Goal: Task Accomplishment & Management: Complete application form

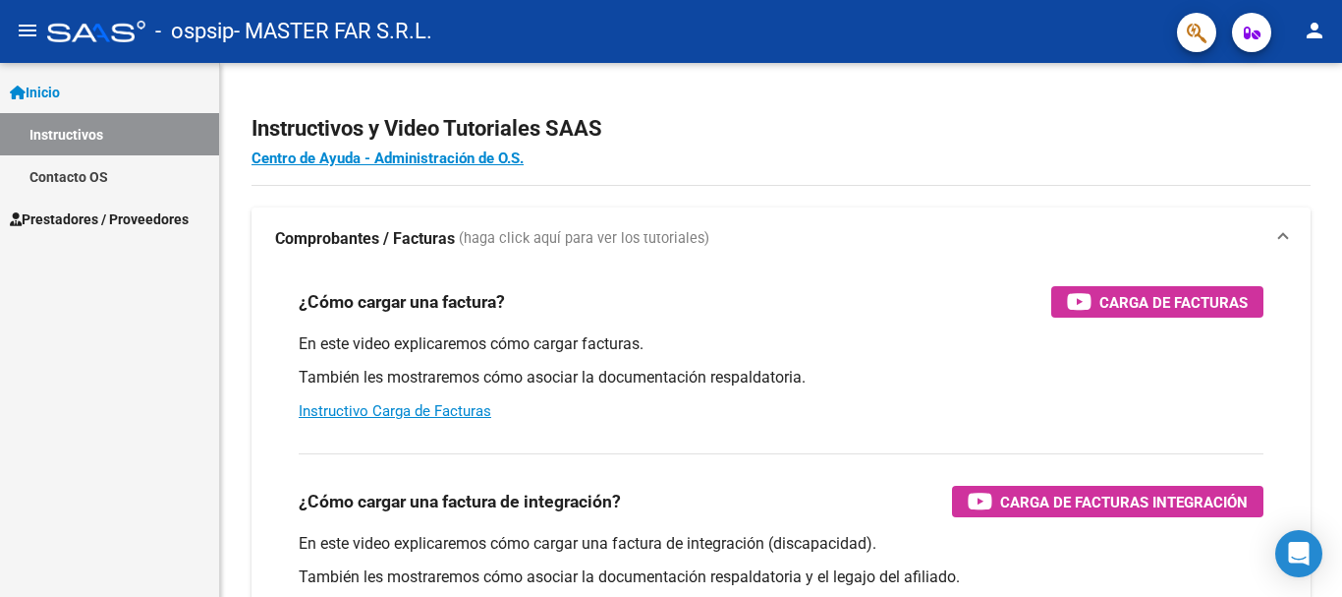
click at [169, 210] on span "Prestadores / Proveedores" at bounding box center [99, 219] width 179 height 22
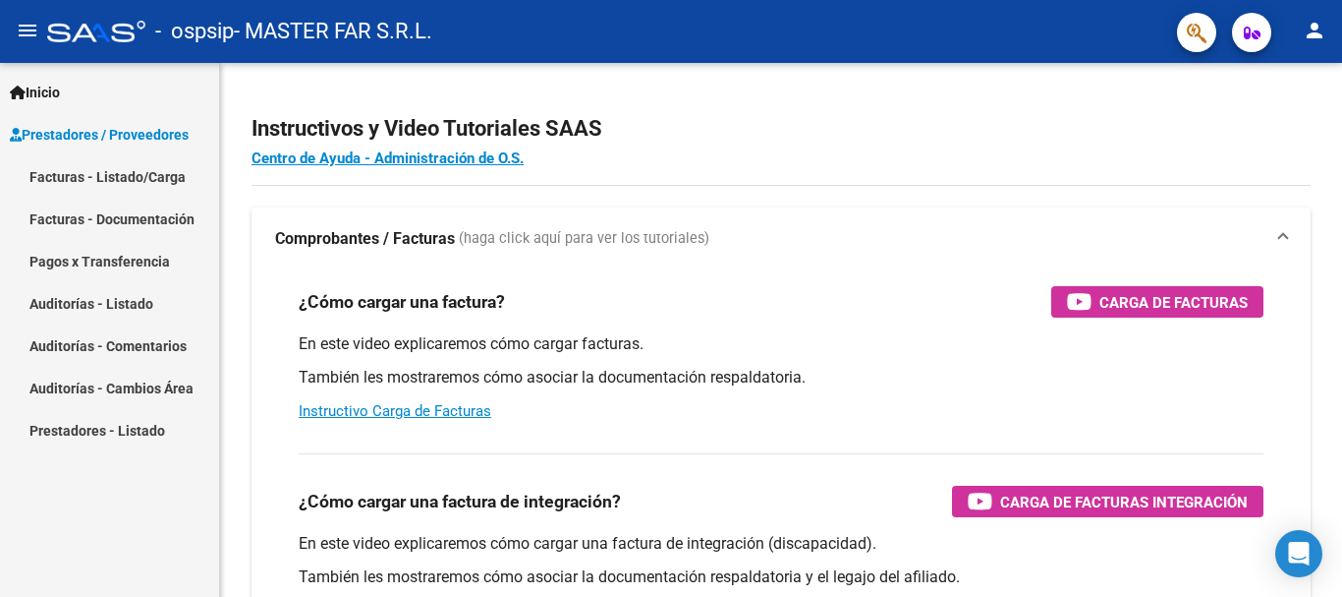
click at [124, 185] on link "Facturas - Listado/Carga" at bounding box center [109, 176] width 219 height 42
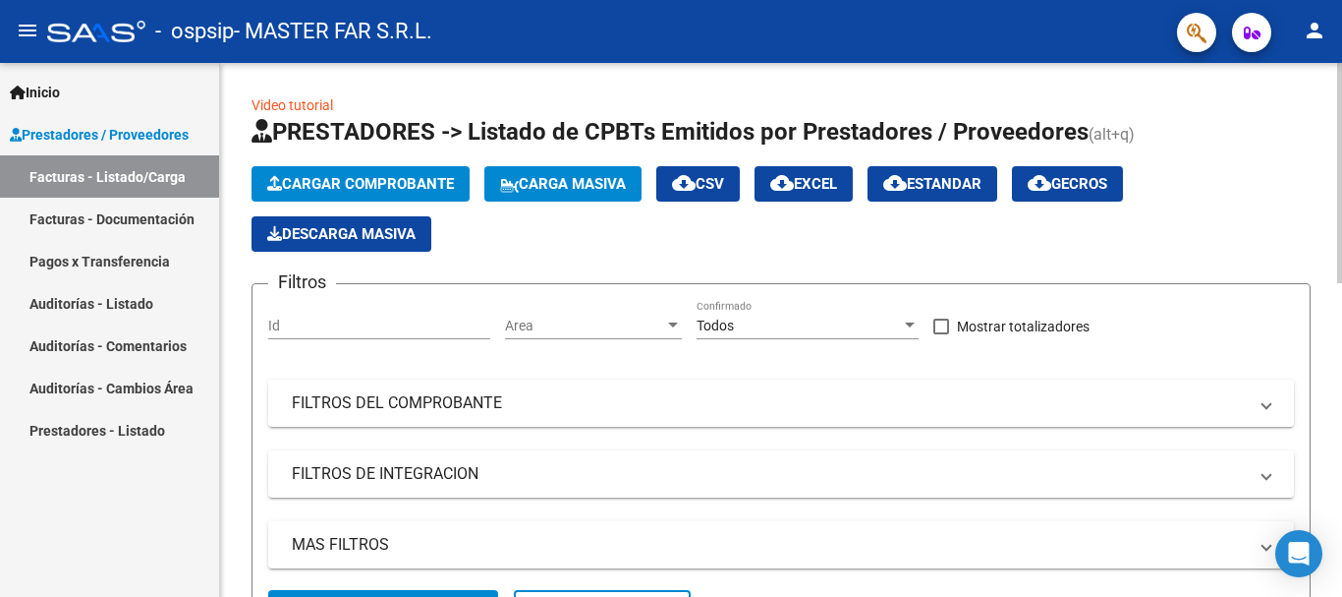
click at [384, 175] on span "Cargar Comprobante" at bounding box center [360, 184] width 187 height 18
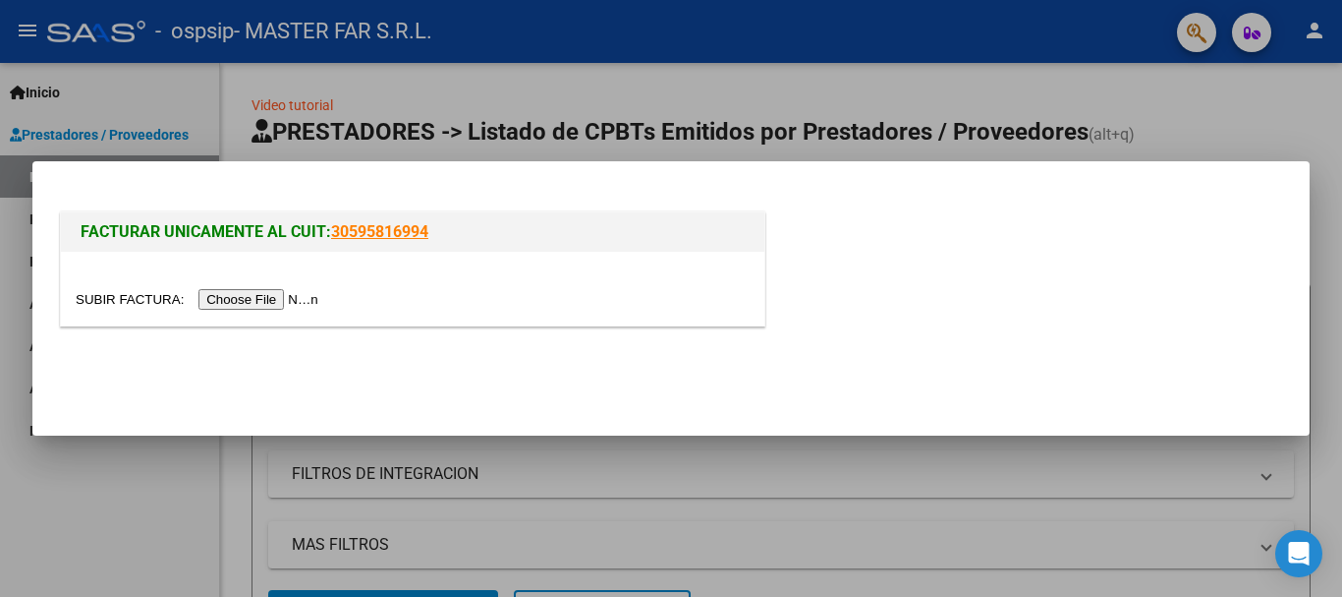
click at [272, 295] on input "file" at bounding box center [200, 299] width 249 height 21
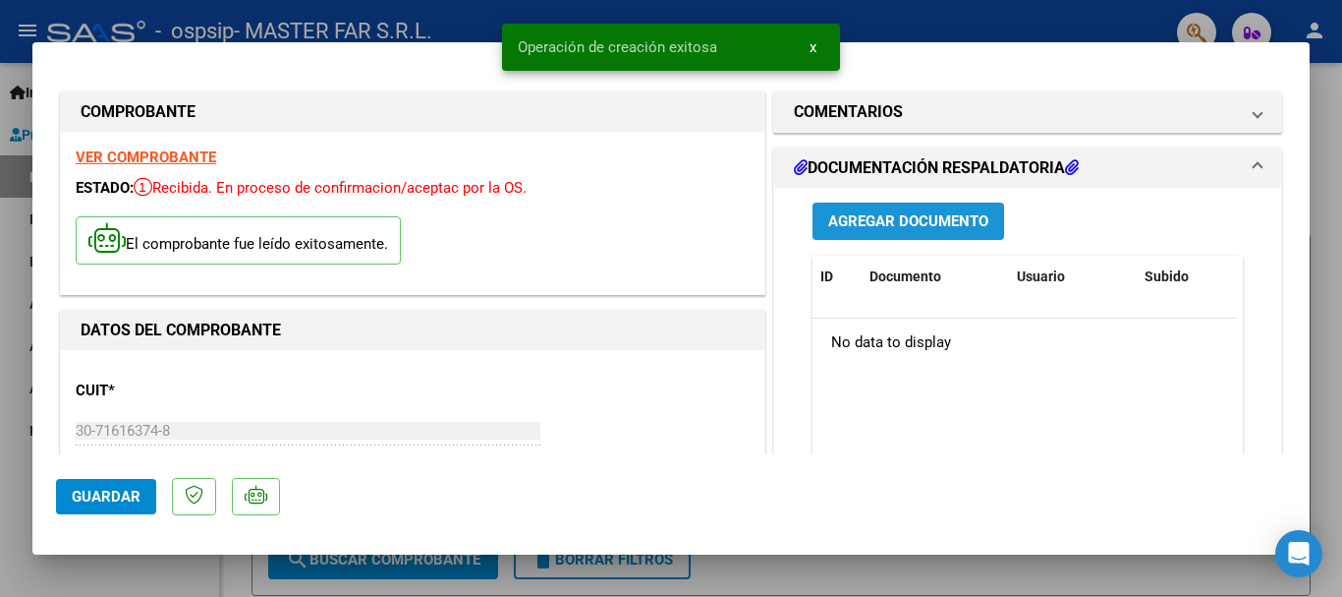
click at [888, 219] on span "Agregar Documento" at bounding box center [908, 222] width 160 height 18
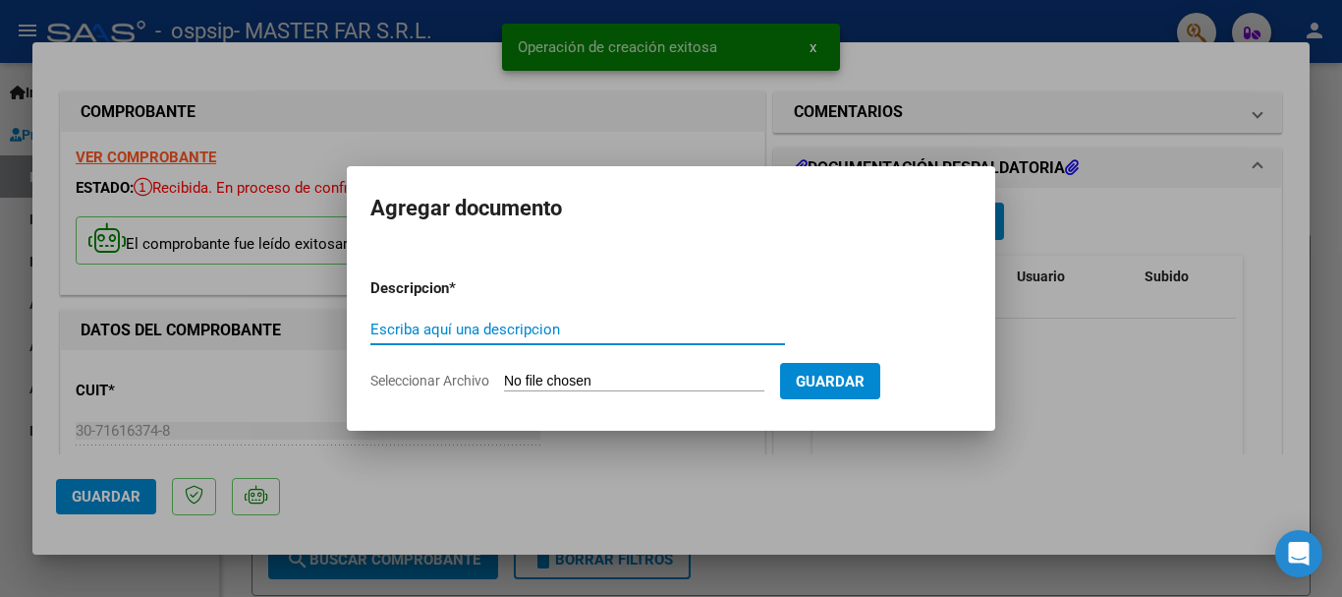
click at [640, 322] on input "Escriba aquí una descripcion" at bounding box center [577, 329] width 415 height 18
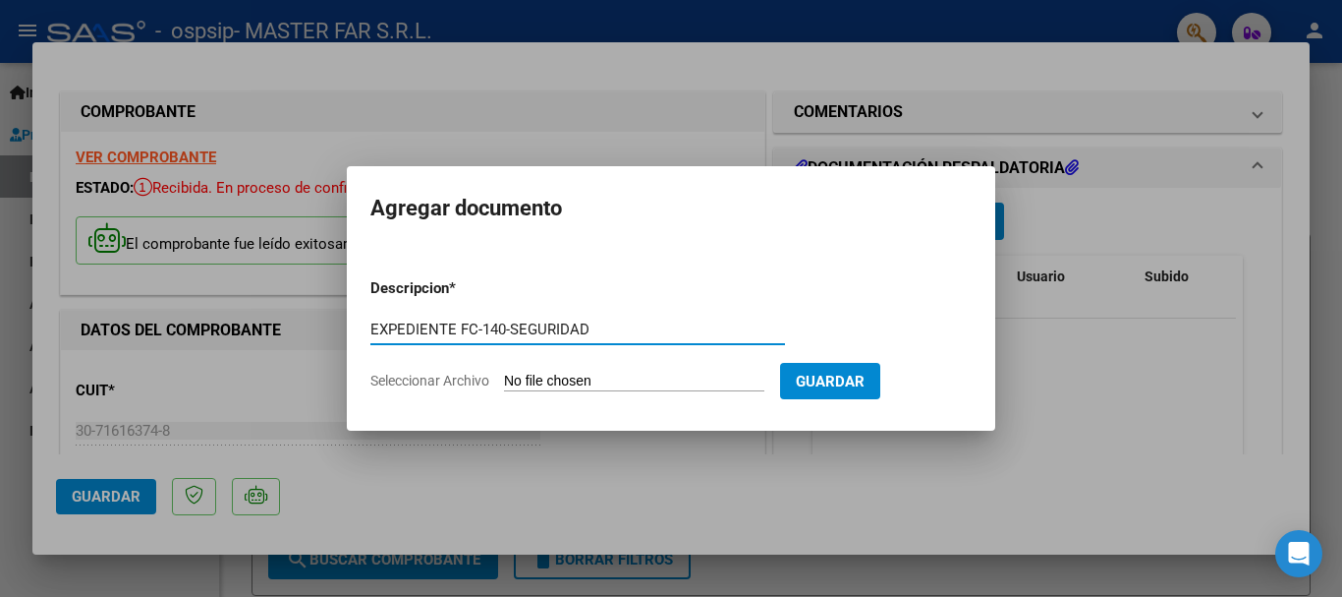
type input "EXPEDIENTE FC-140-SEGURIDAD"
click at [633, 377] on input "Seleccionar Archivo" at bounding box center [634, 381] width 260 height 19
type input "C:\fakepath\EXPEDIENTE FC-140-SEGURIDAD.pdf"
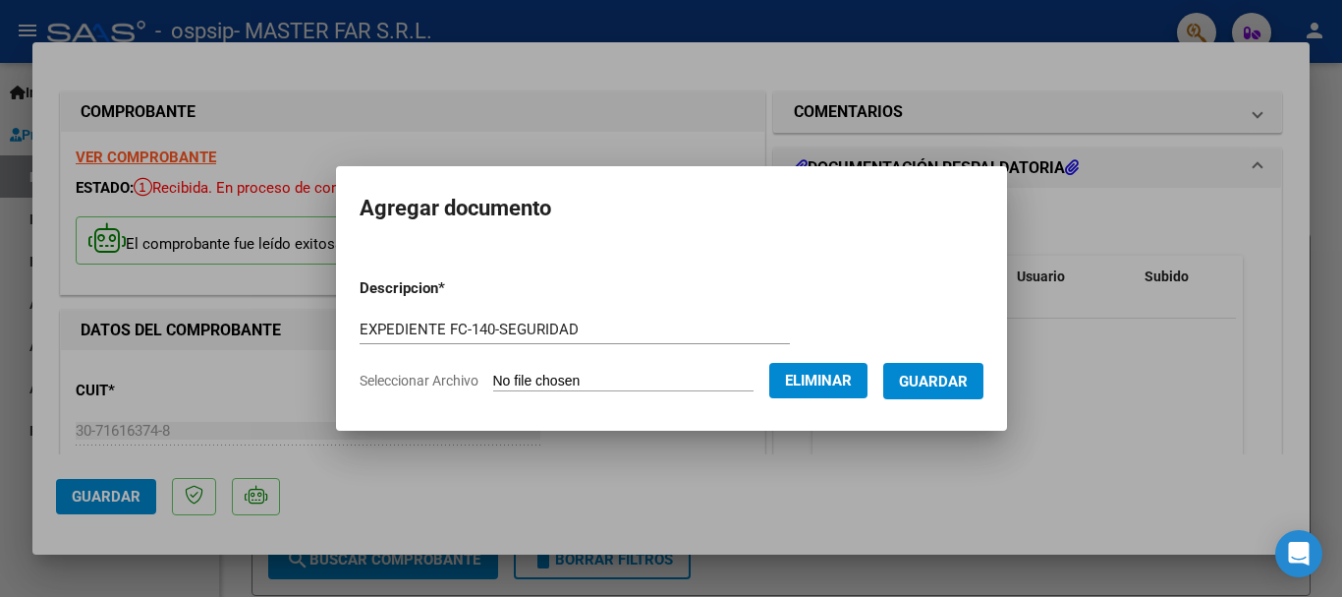
click at [937, 372] on span "Guardar" at bounding box center [933, 381] width 69 height 18
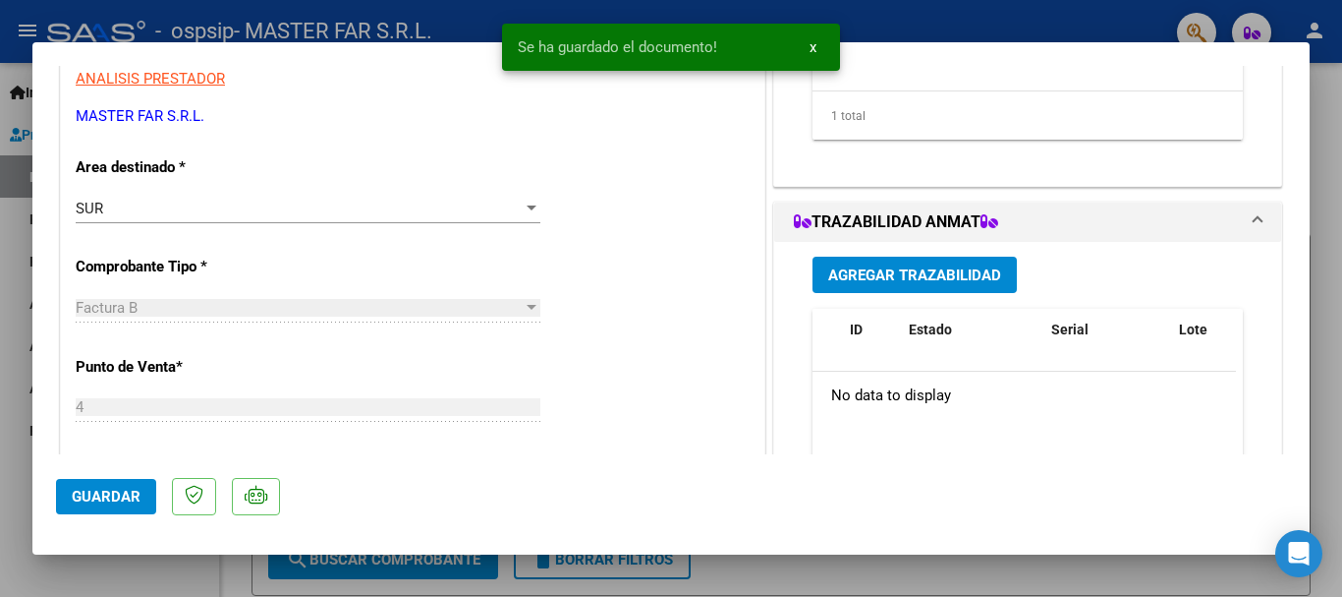
scroll to position [491, 0]
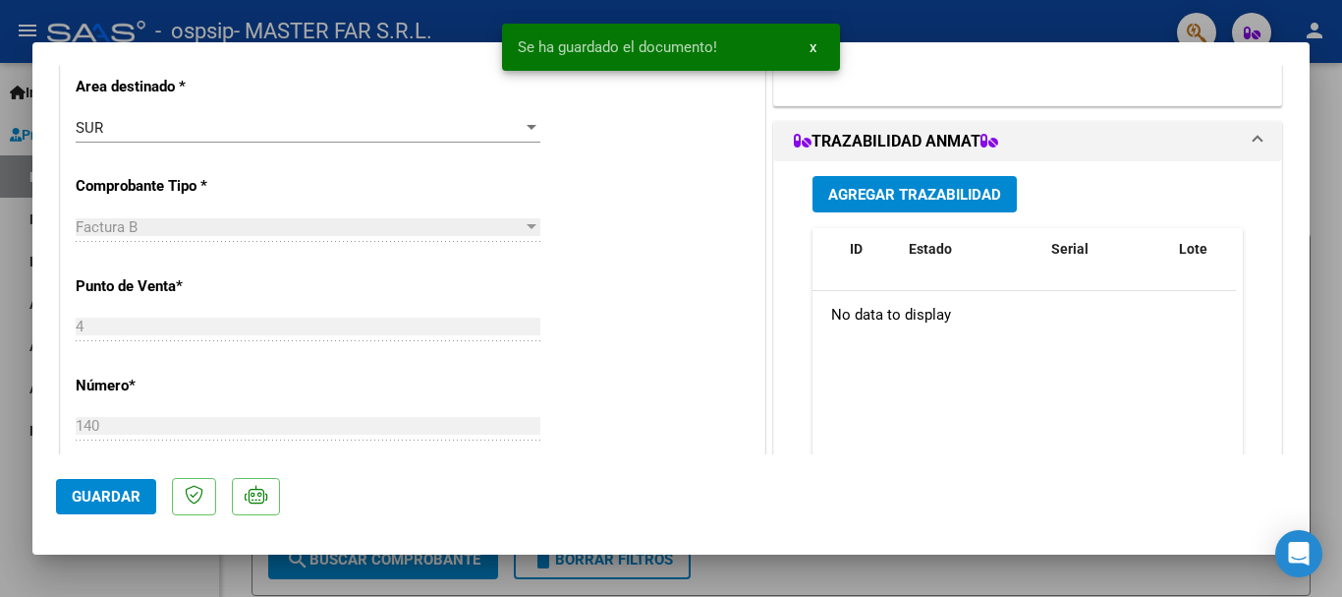
click at [936, 194] on span "Agregar Trazabilidad" at bounding box center [914, 195] width 173 height 18
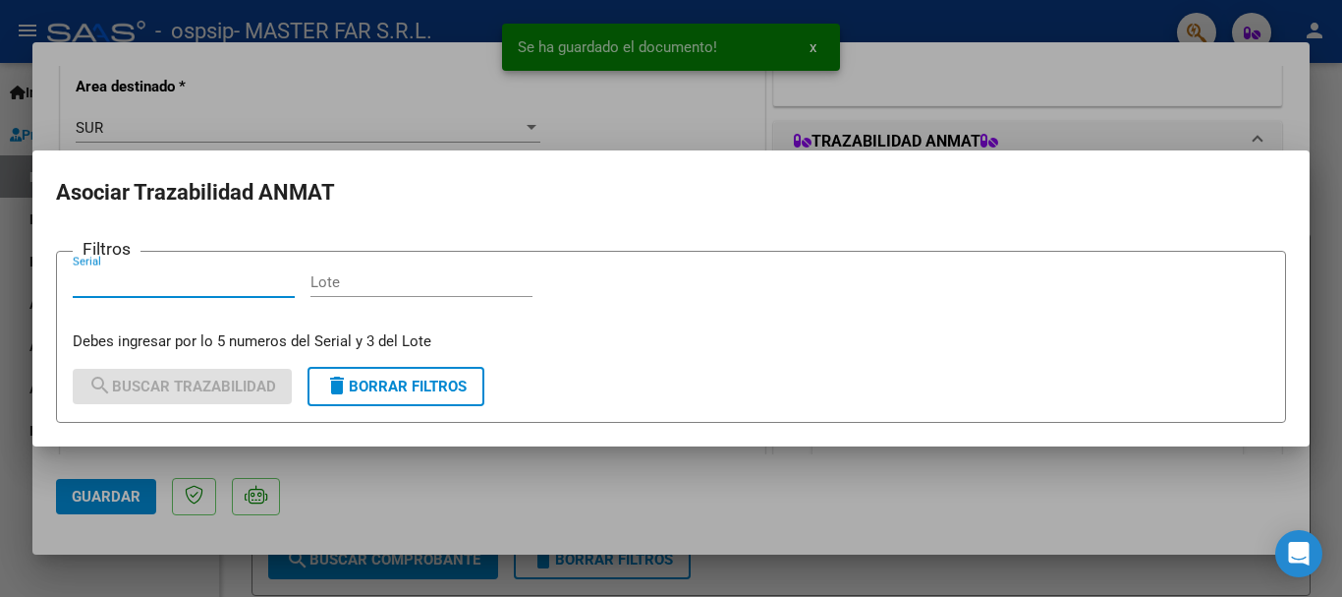
click at [214, 278] on input "Serial" at bounding box center [184, 282] width 222 height 18
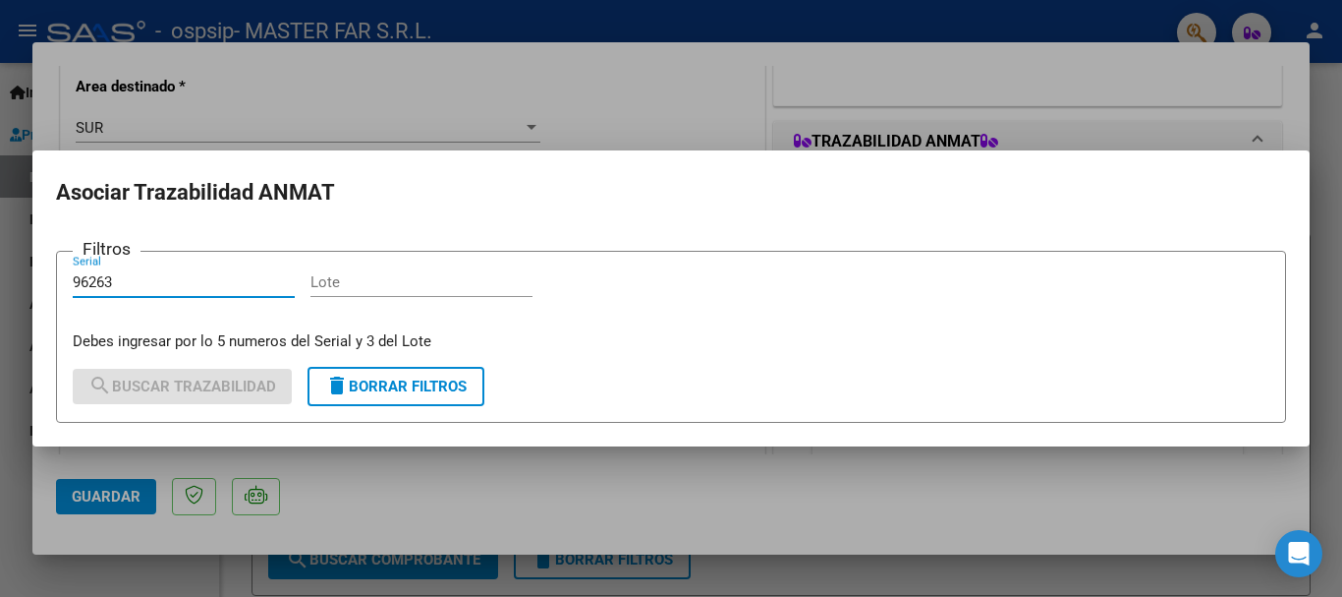
type input "96263"
click at [366, 286] on input "Lote" at bounding box center [422, 282] width 222 height 18
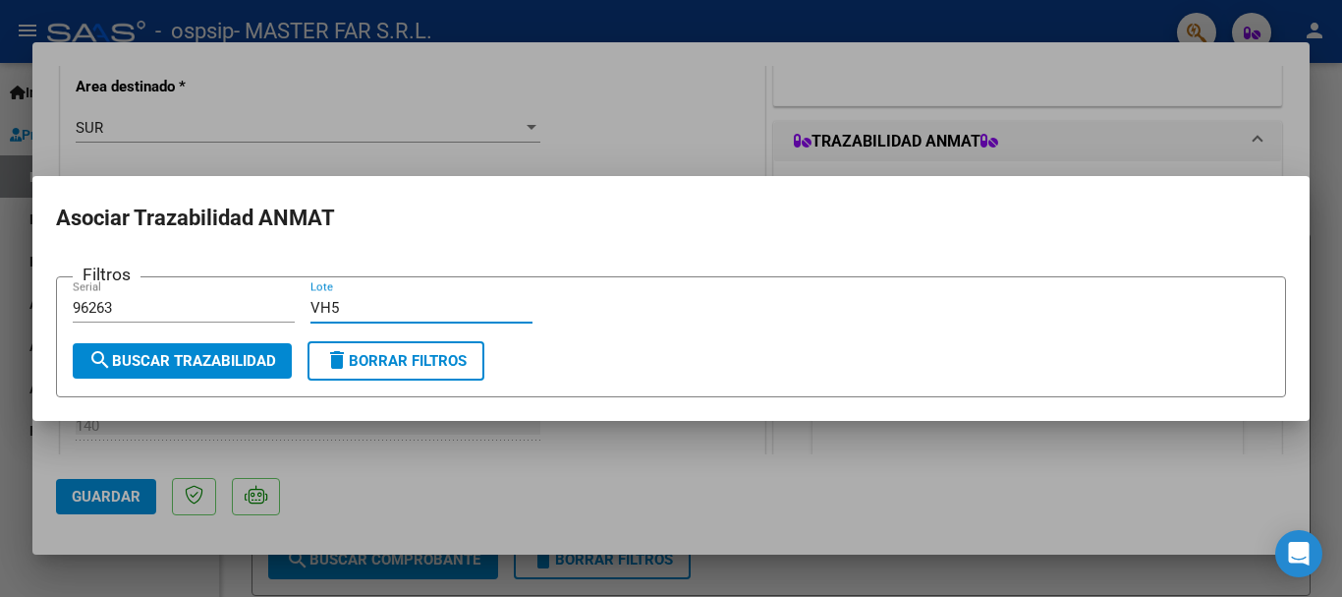
type input "VH5"
click at [256, 361] on span "search Buscar Trazabilidad" at bounding box center [182, 361] width 188 height 18
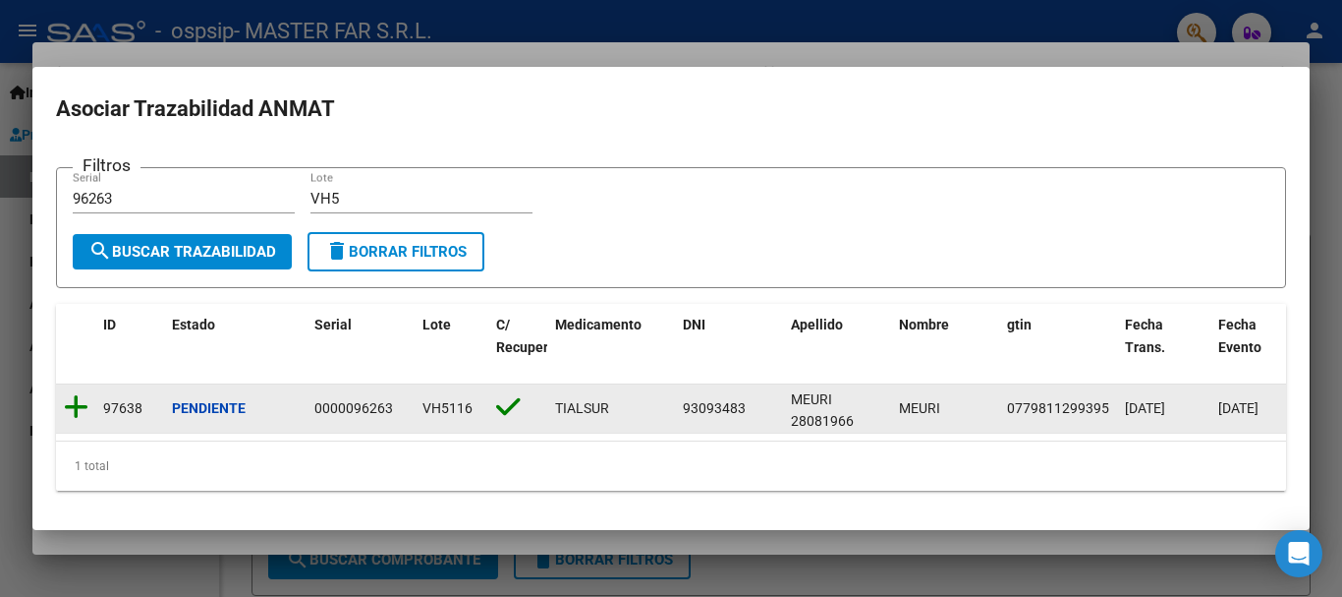
click at [75, 401] on icon at bounding box center [76, 407] width 25 height 28
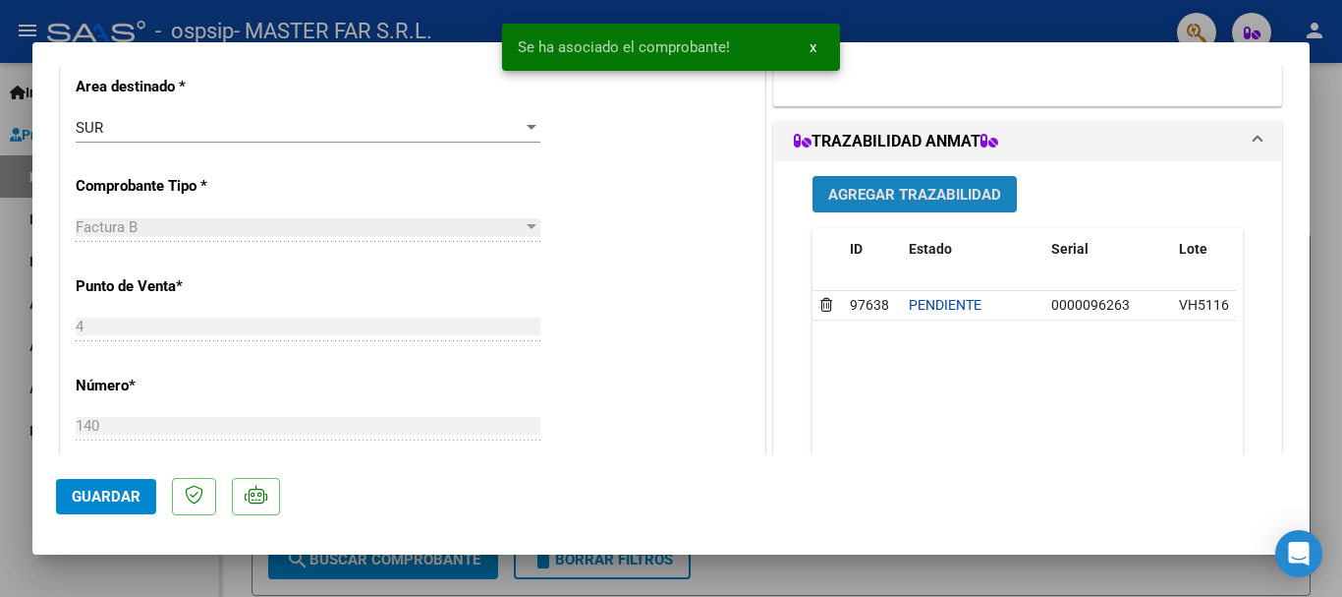
click at [965, 199] on span "Agregar Trazabilidad" at bounding box center [914, 195] width 173 height 18
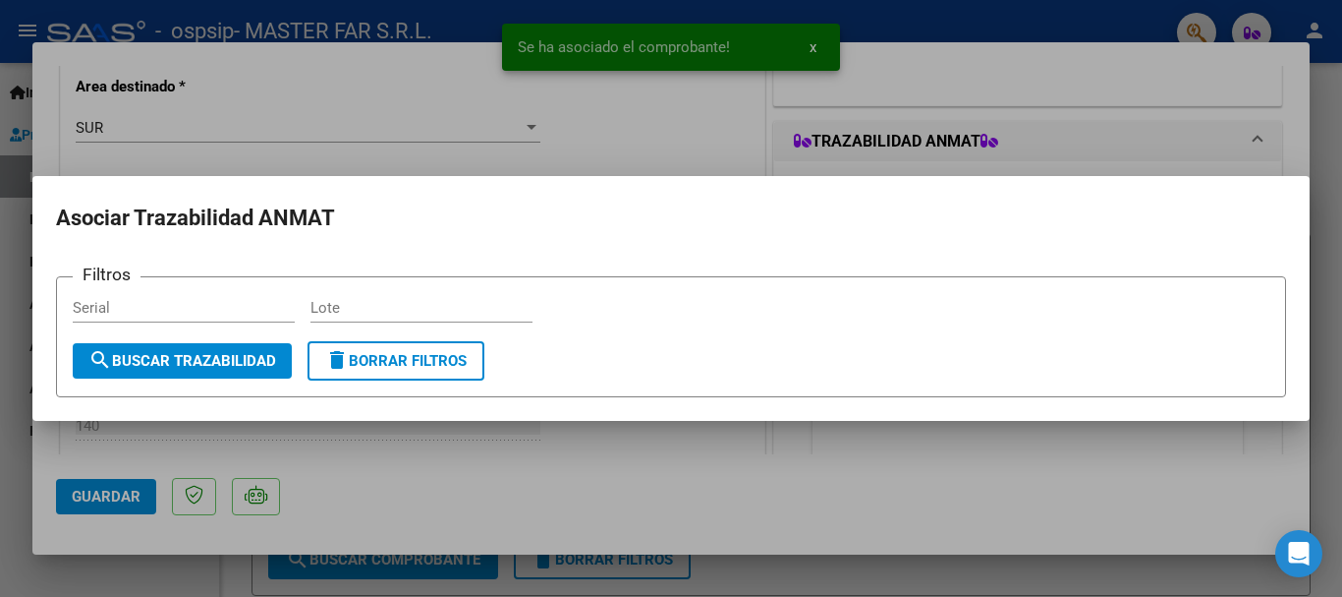
click at [252, 297] on div "Serial" at bounding box center [184, 307] width 222 height 29
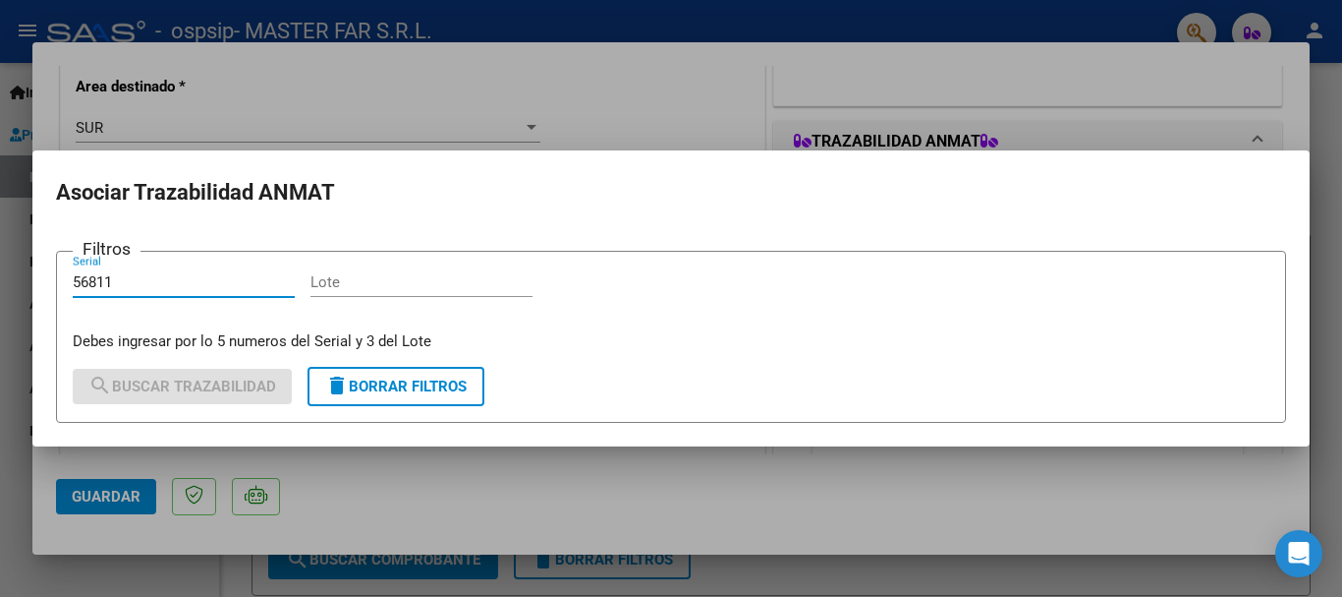
type input "56811"
click at [343, 289] on div "Lote" at bounding box center [422, 281] width 222 height 29
click at [343, 289] on input "Lote" at bounding box center [422, 282] width 222 height 18
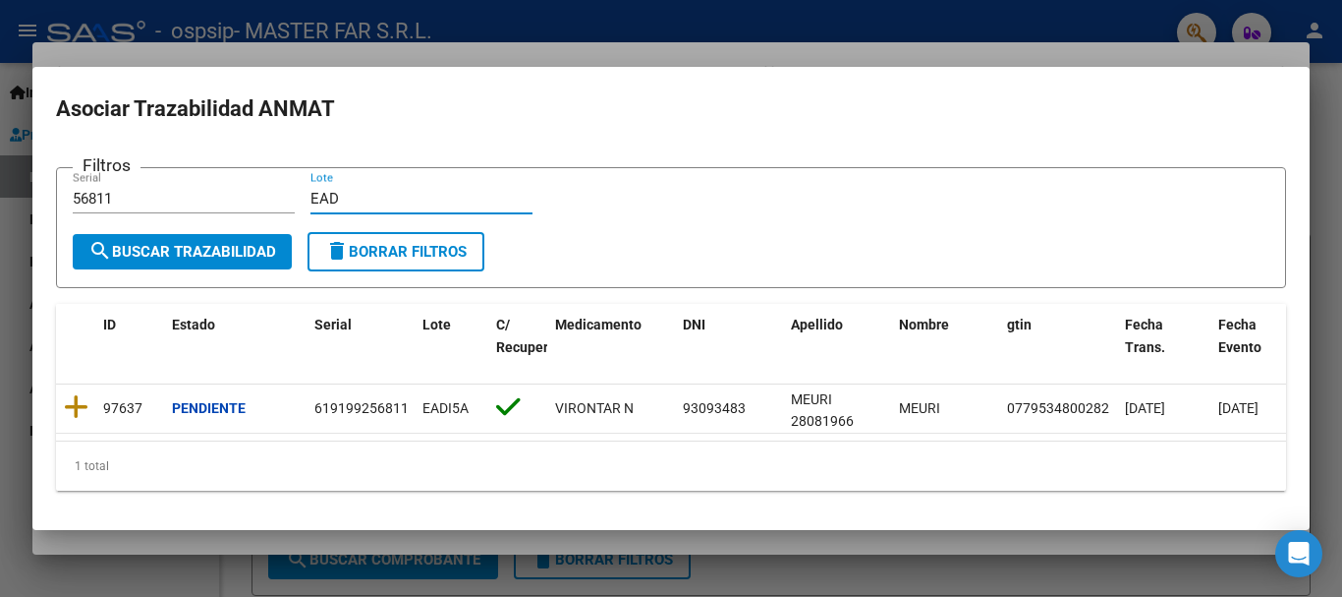
type input "EAD"
click at [255, 256] on button "search Buscar Trazabilidad" at bounding box center [182, 251] width 219 height 35
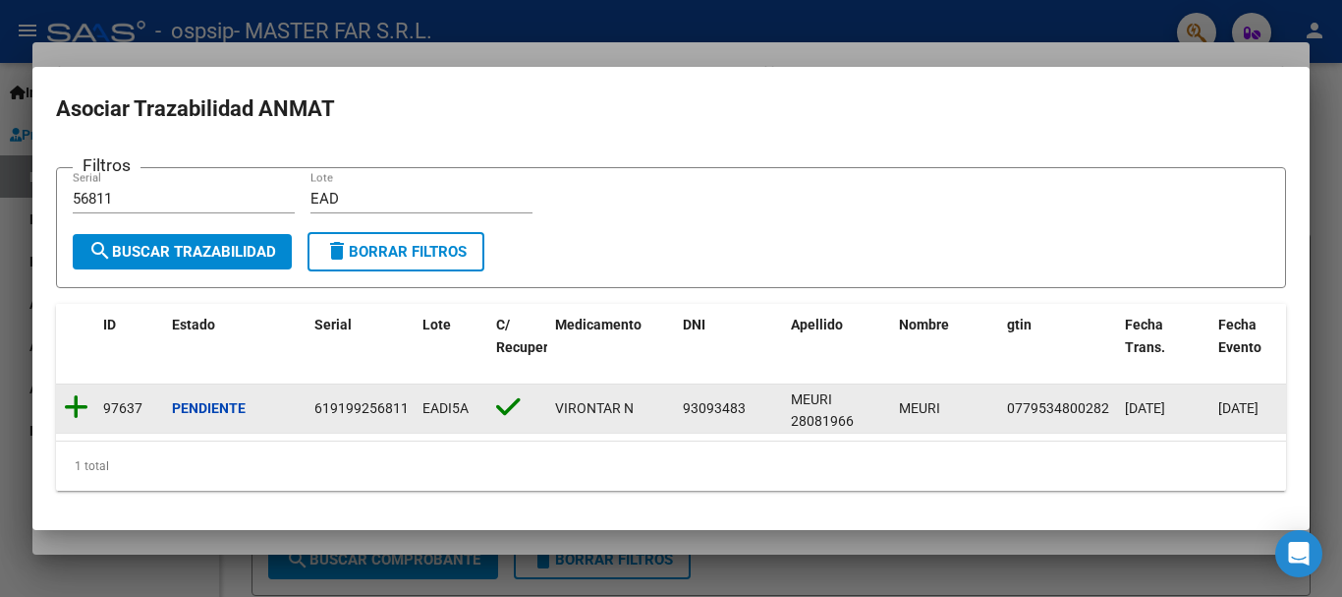
click at [79, 402] on icon at bounding box center [76, 407] width 25 height 28
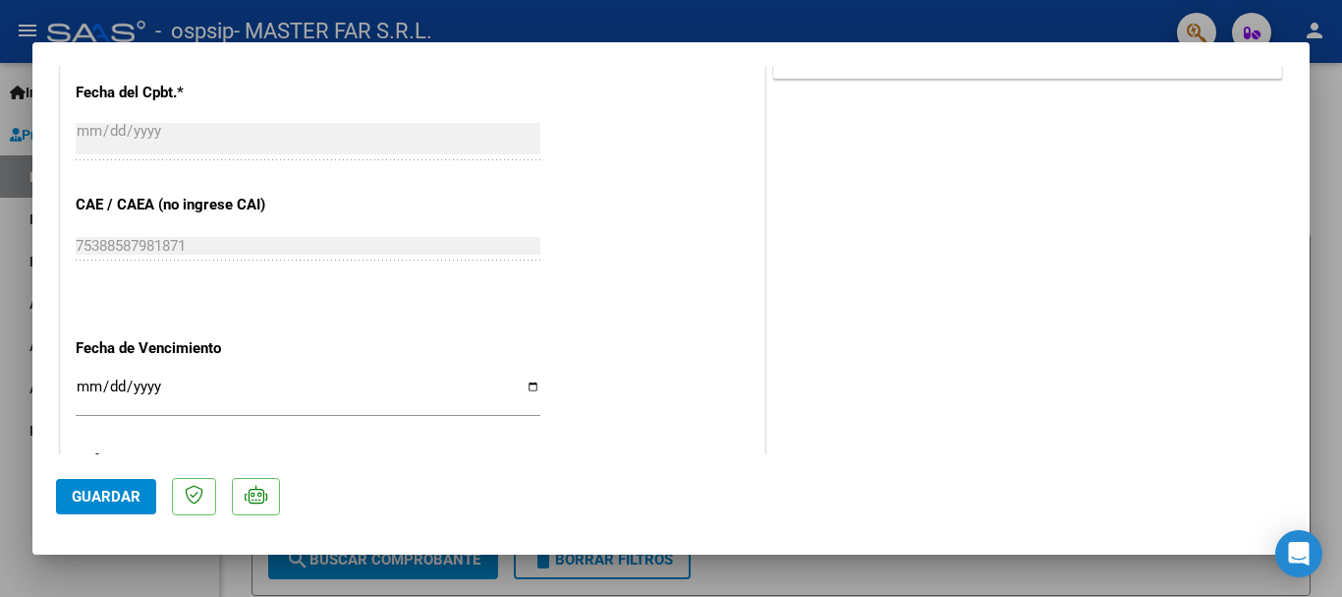
scroll to position [1081, 0]
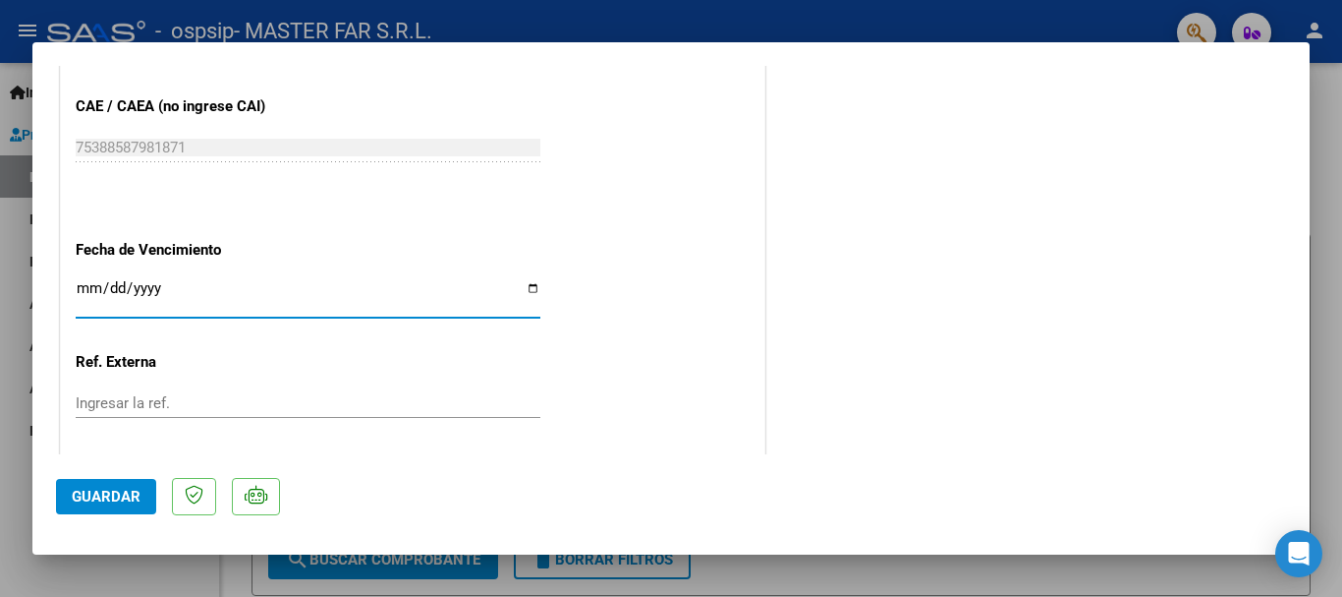
click at [258, 287] on input "Ingresar la fecha" at bounding box center [308, 295] width 465 height 31
type input "[DATE]"
click at [141, 484] on button "Guardar" at bounding box center [106, 496] width 100 height 35
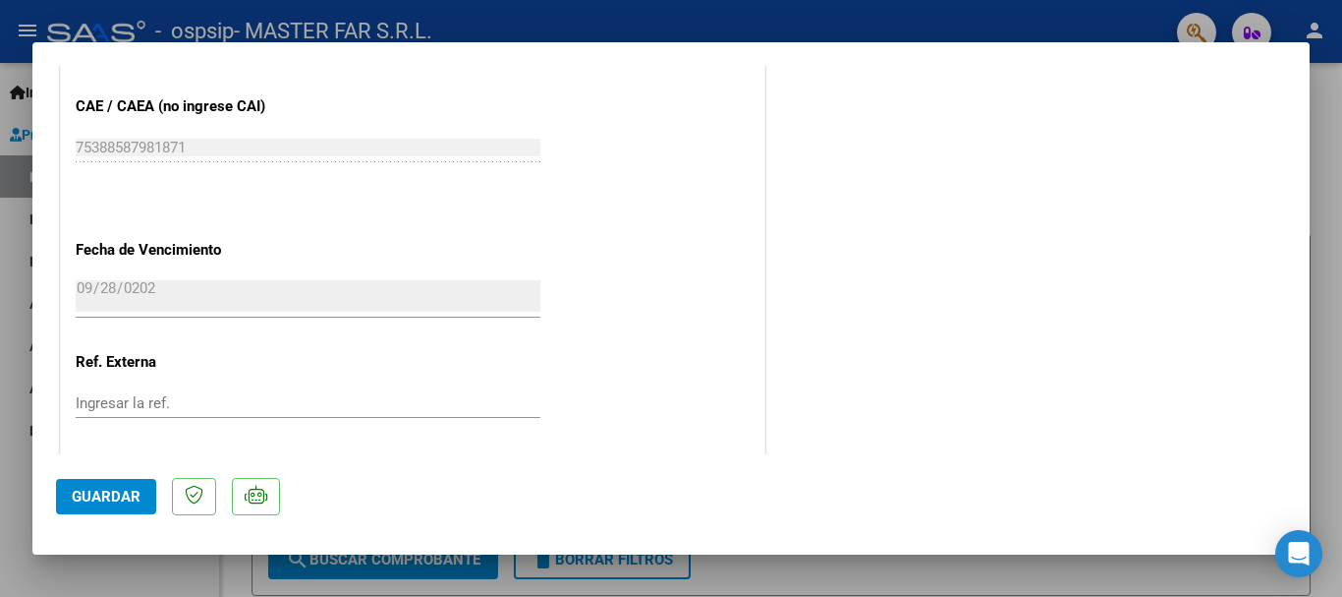
click at [1326, 156] on div at bounding box center [671, 298] width 1342 height 597
type input "$ 0,00"
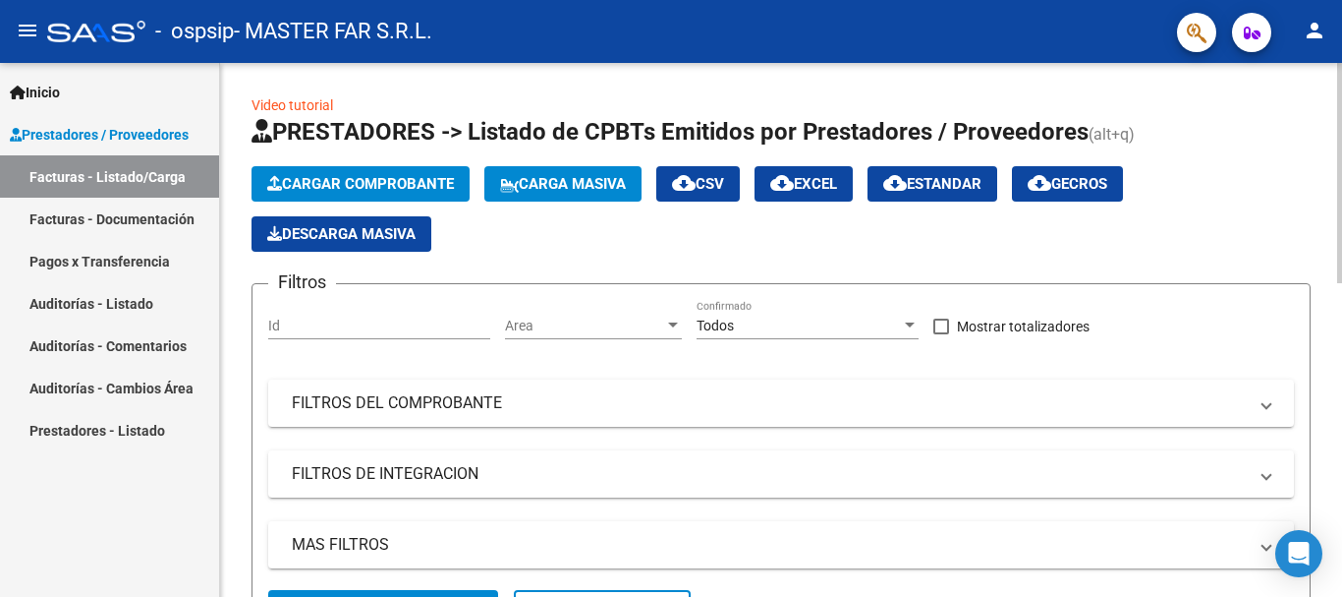
click at [346, 184] on span "Cargar Comprobante" at bounding box center [360, 184] width 187 height 18
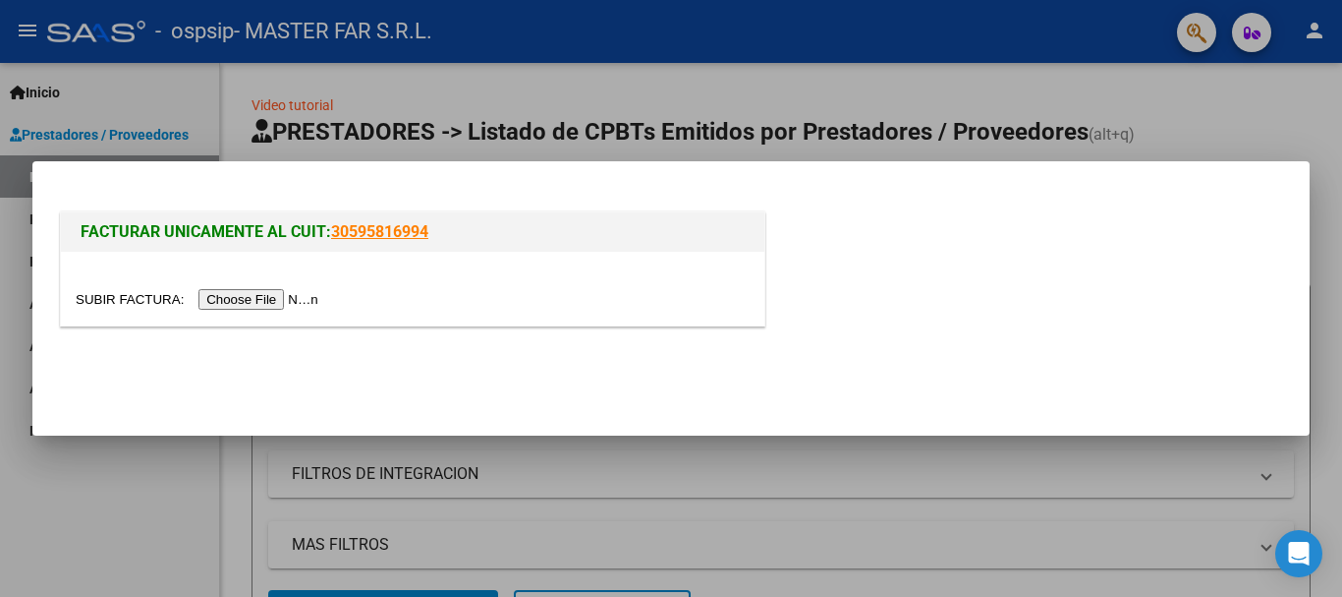
click at [256, 297] on input "file" at bounding box center [200, 299] width 249 height 21
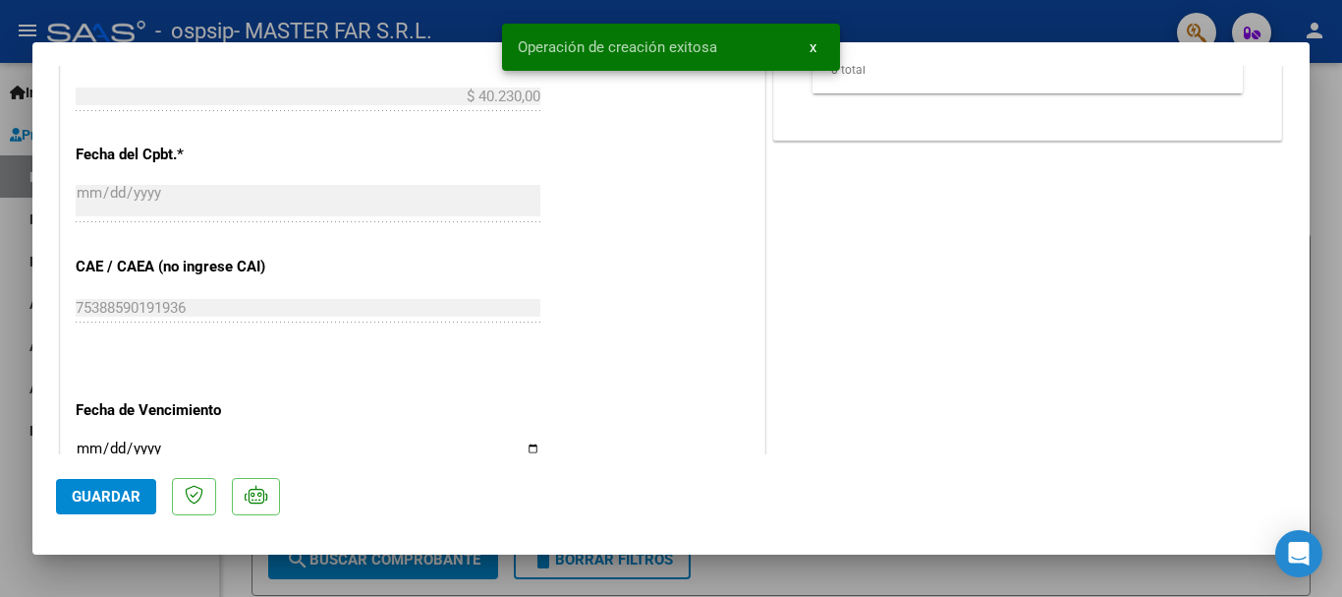
scroll to position [1081, 0]
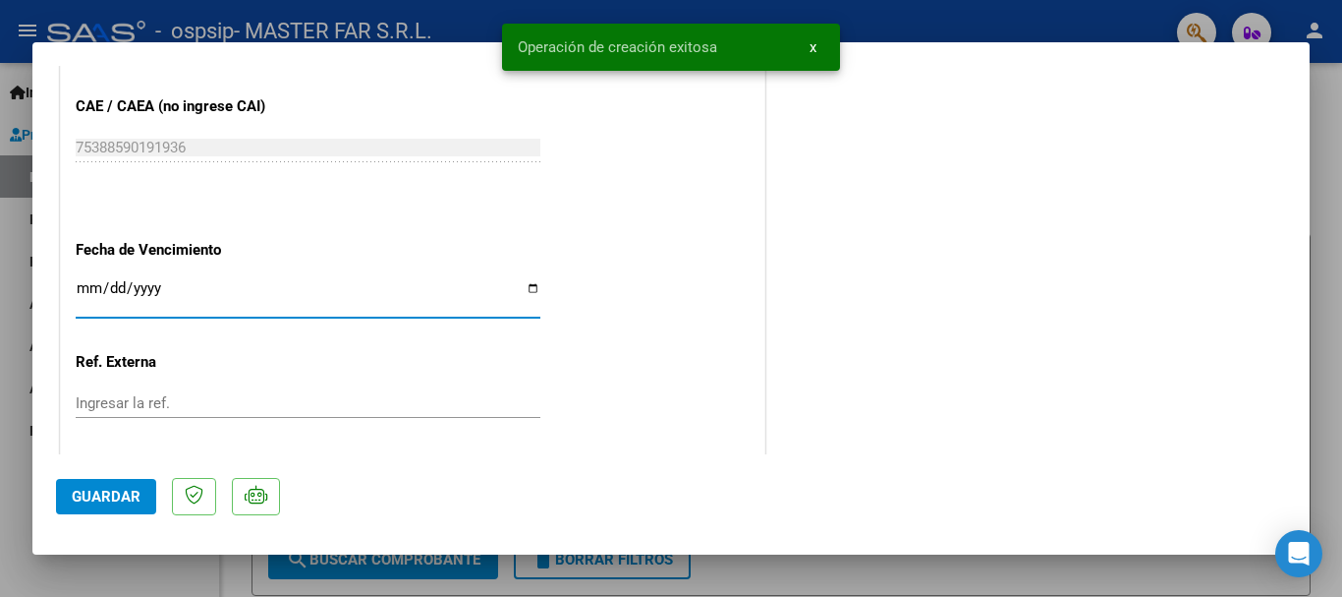
click at [437, 294] on input "Ingresar la fecha" at bounding box center [308, 295] width 465 height 31
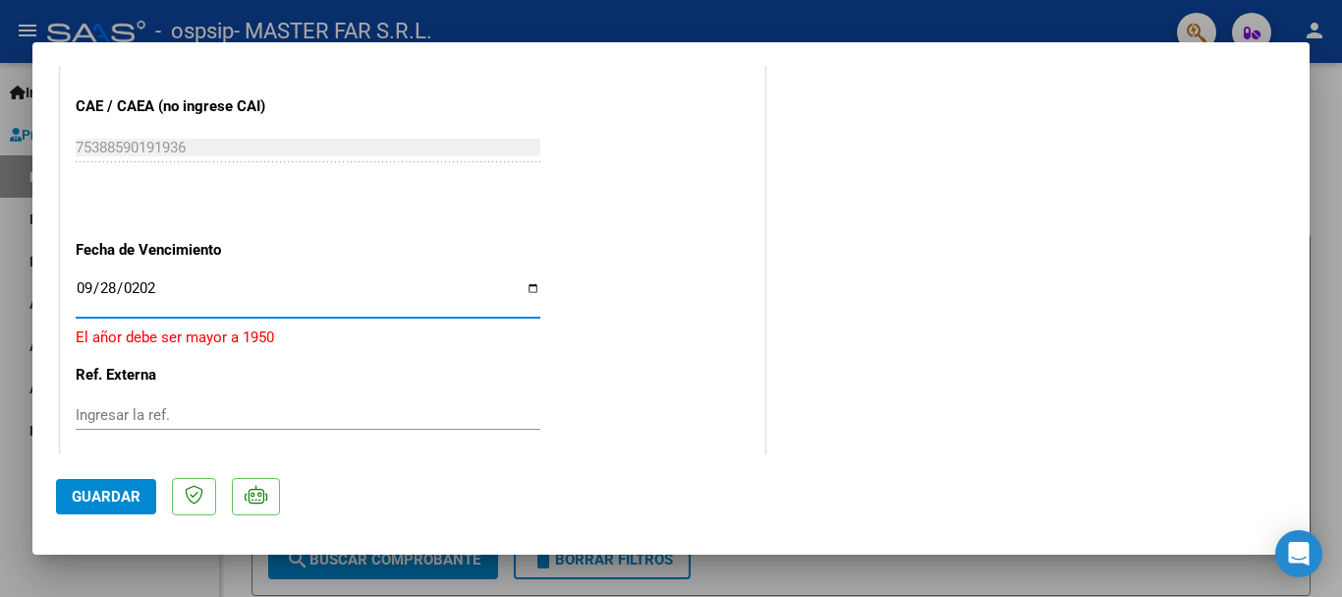
type input "[DATE]"
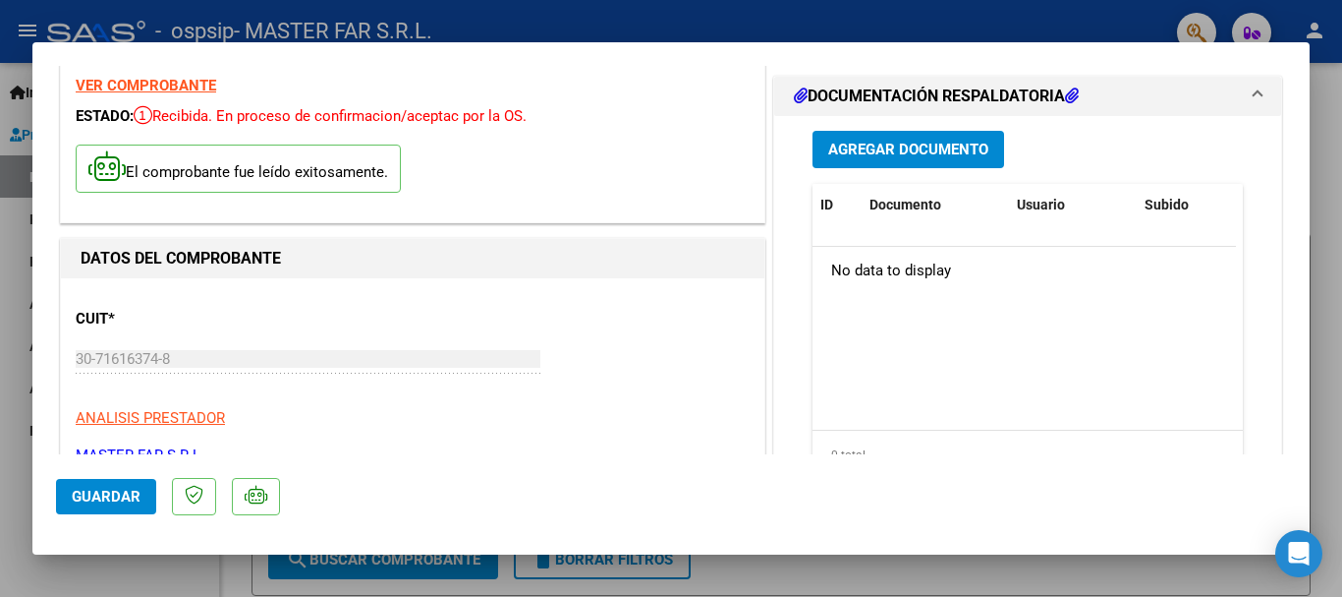
scroll to position [0, 0]
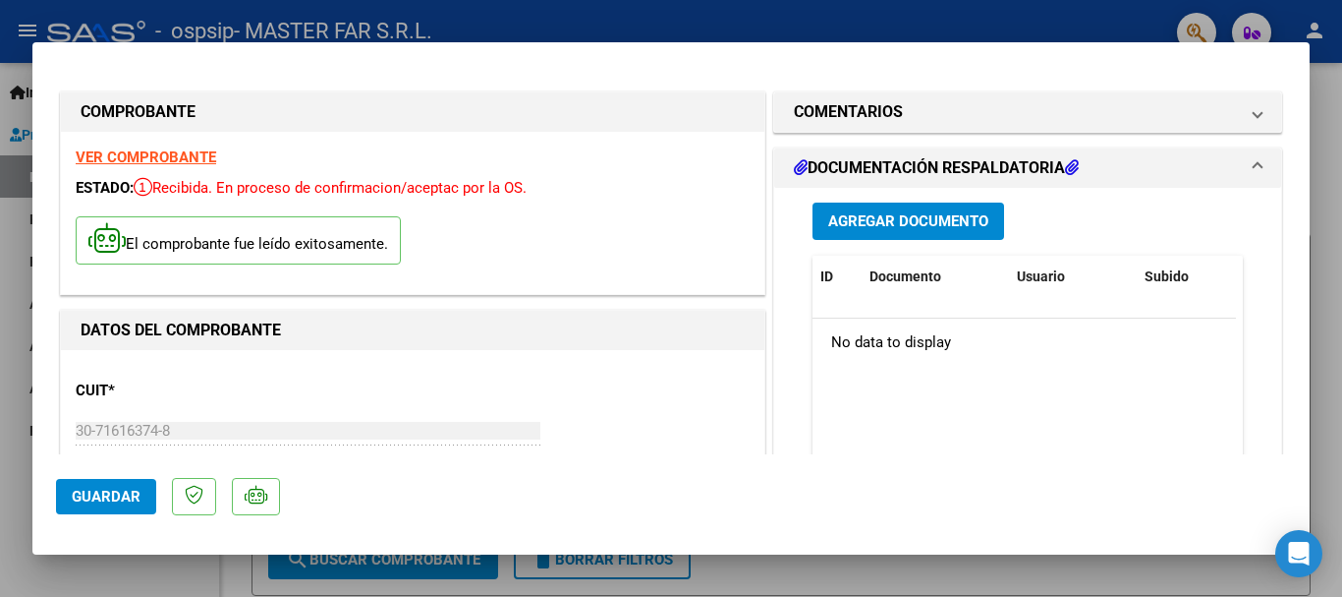
click at [927, 220] on span "Agregar Documento" at bounding box center [908, 222] width 160 height 18
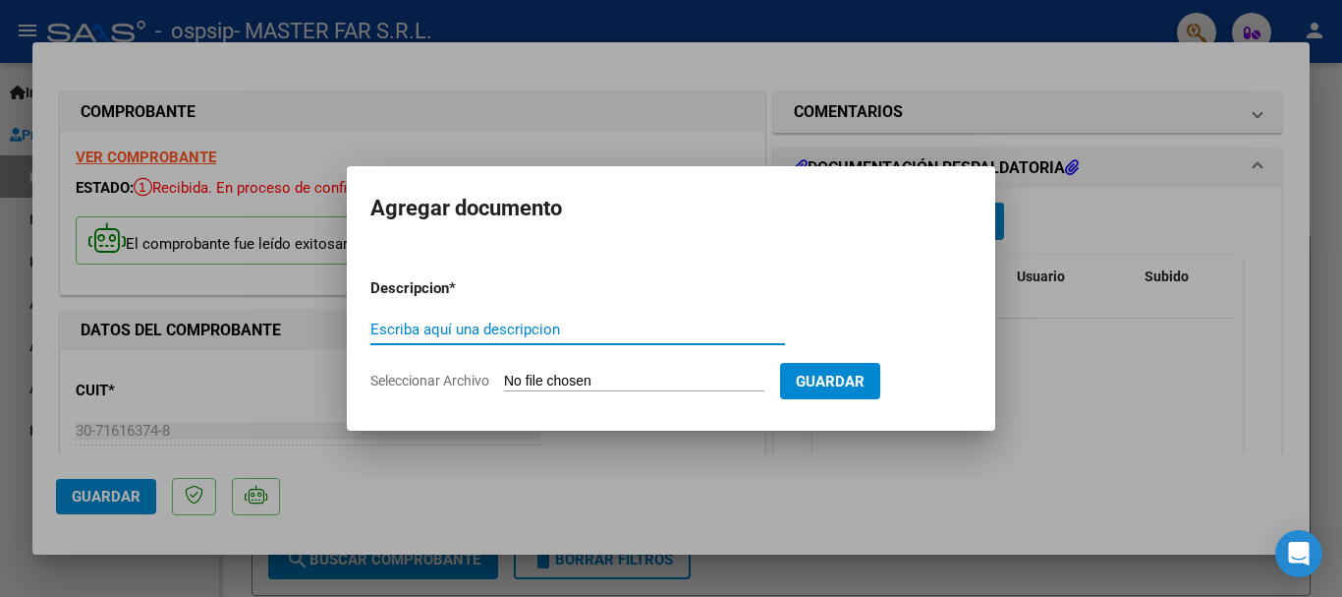
click at [508, 339] on div "Escriba aquí una descripcion" at bounding box center [577, 328] width 415 height 29
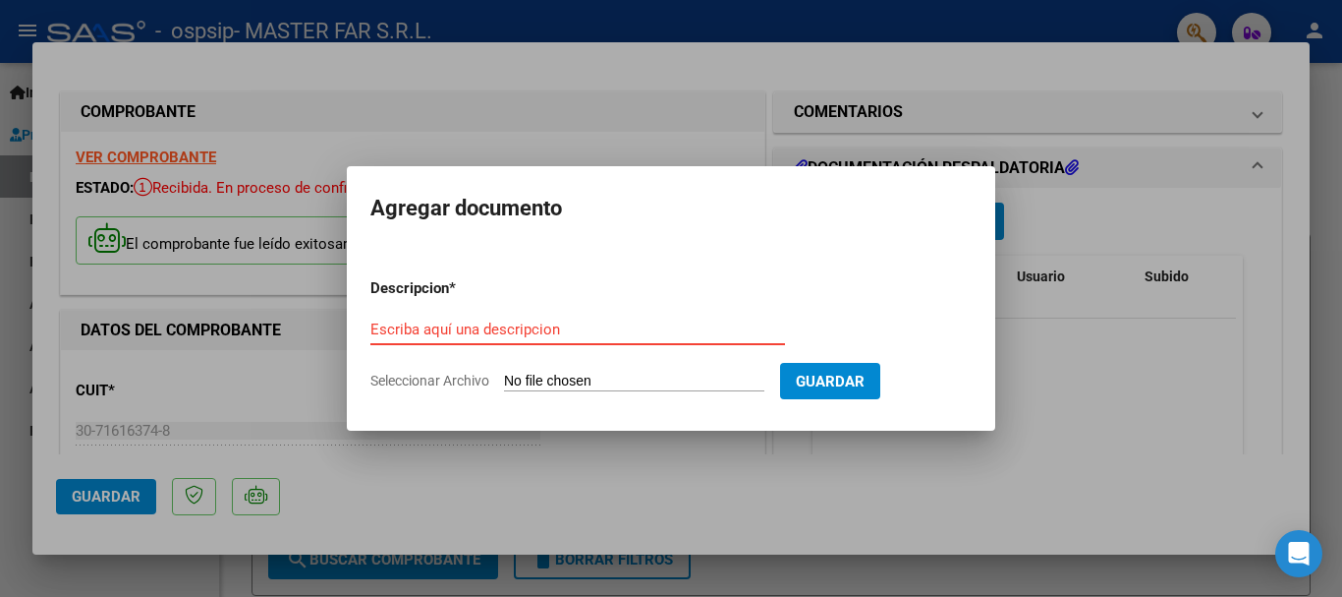
paste input "EXPEDIENTE FC-140-SEGURIDAD"
drag, startPoint x: 510, startPoint y: 335, endPoint x: 523, endPoint y: 369, distance: 35.8
click at [523, 369] on form "Descripcion * EXPEDIENTE FC-140-SEGURIDAD Escriba aquí una descripcion Seleccio…" at bounding box center [670, 333] width 601 height 143
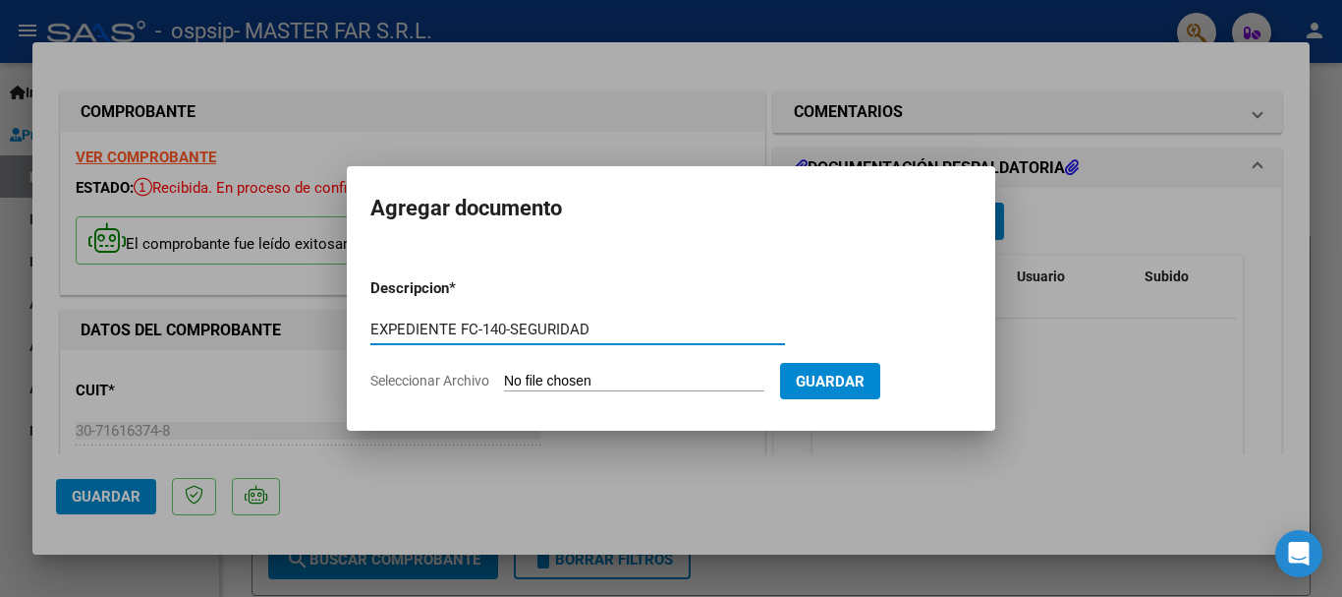
click at [504, 324] on input "EXPEDIENTE FC-140-SEGURIDAD" at bounding box center [577, 329] width 415 height 18
type input "EXPEDIENTE FC-141-SEGURIDAD"
click at [524, 375] on input "Seleccionar Archivo" at bounding box center [634, 381] width 260 height 19
type input "C:\fakepath\EXPEDIENTE FC-141-SEGURIDAD(1).pdf"
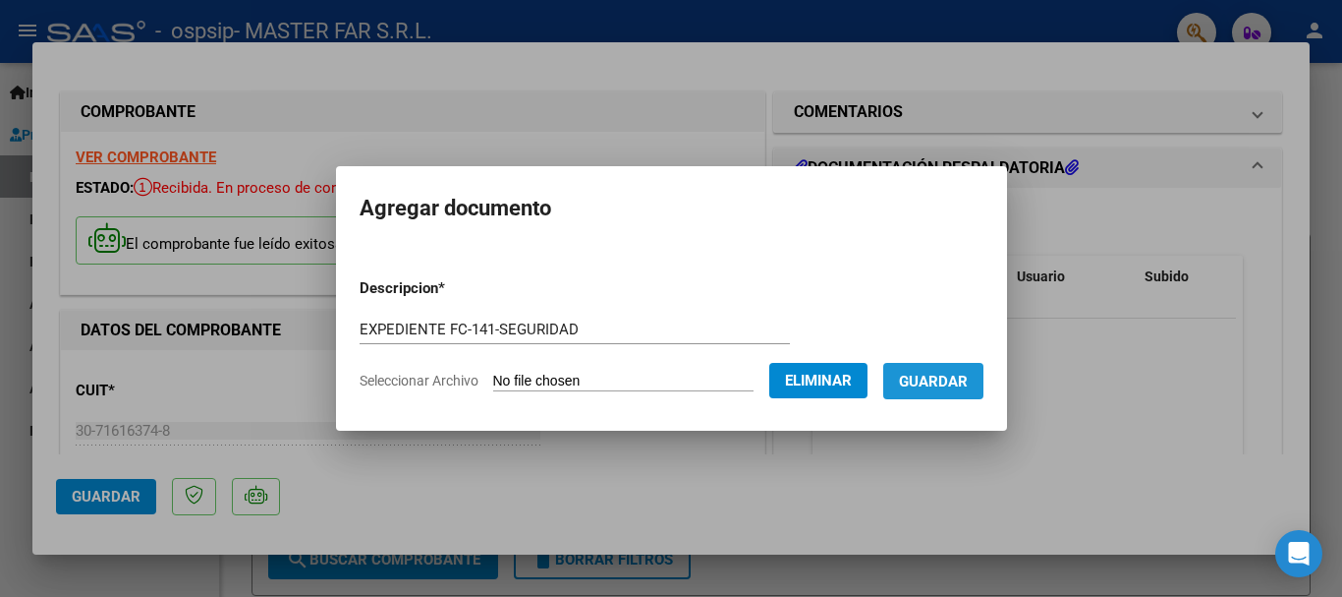
click at [953, 372] on span "Guardar" at bounding box center [933, 381] width 69 height 18
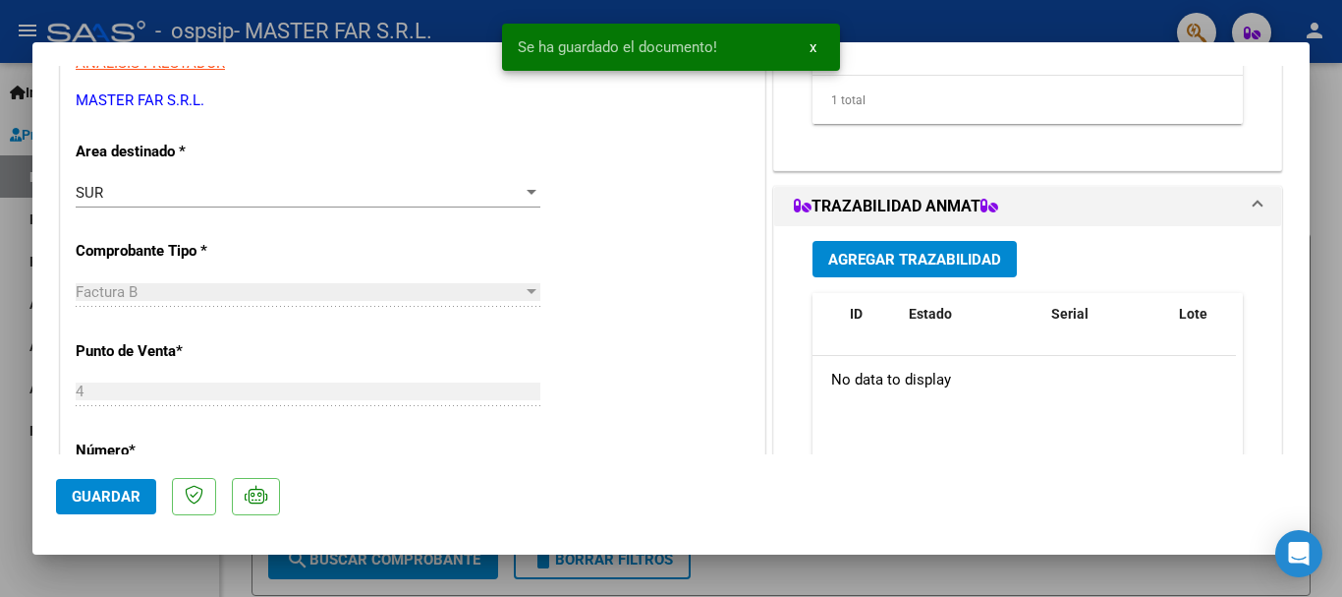
scroll to position [491, 0]
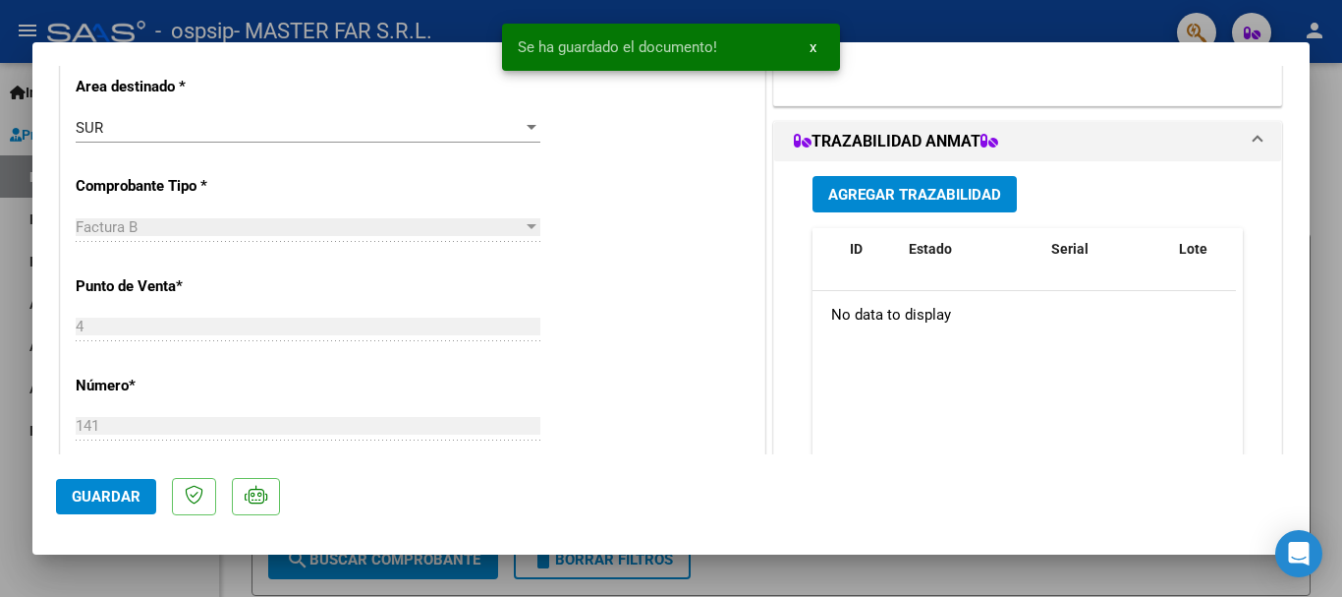
click at [900, 194] on span "Agregar Trazabilidad" at bounding box center [914, 195] width 173 height 18
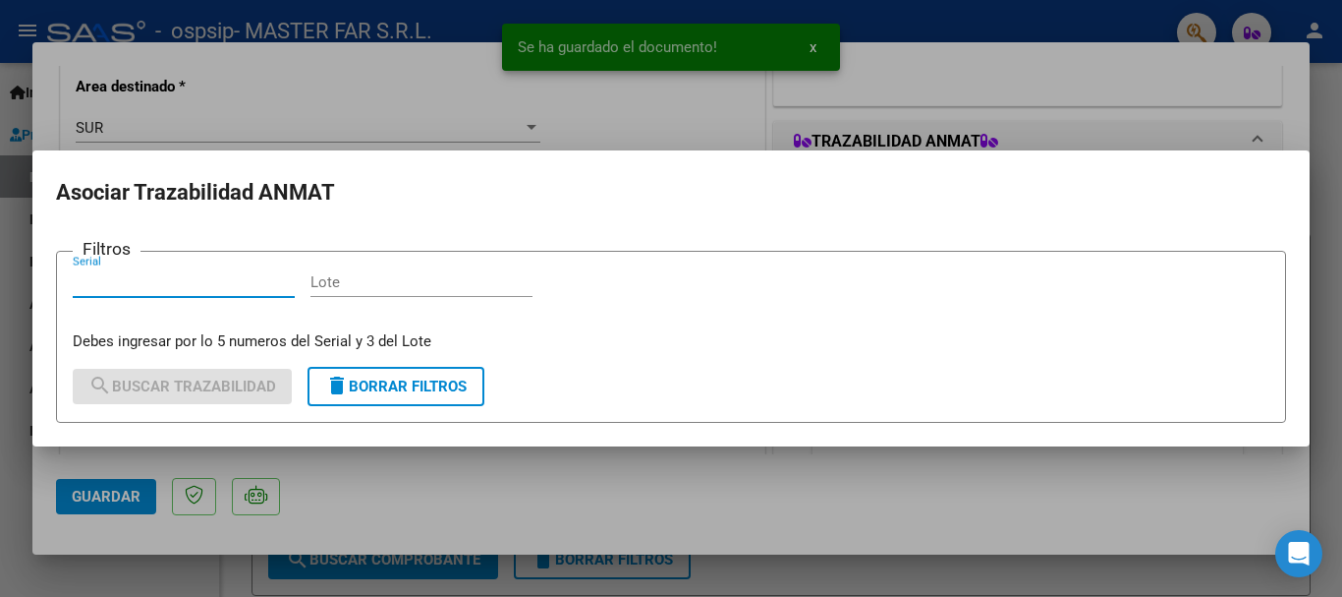
click at [212, 285] on input "Serial" at bounding box center [184, 282] width 222 height 18
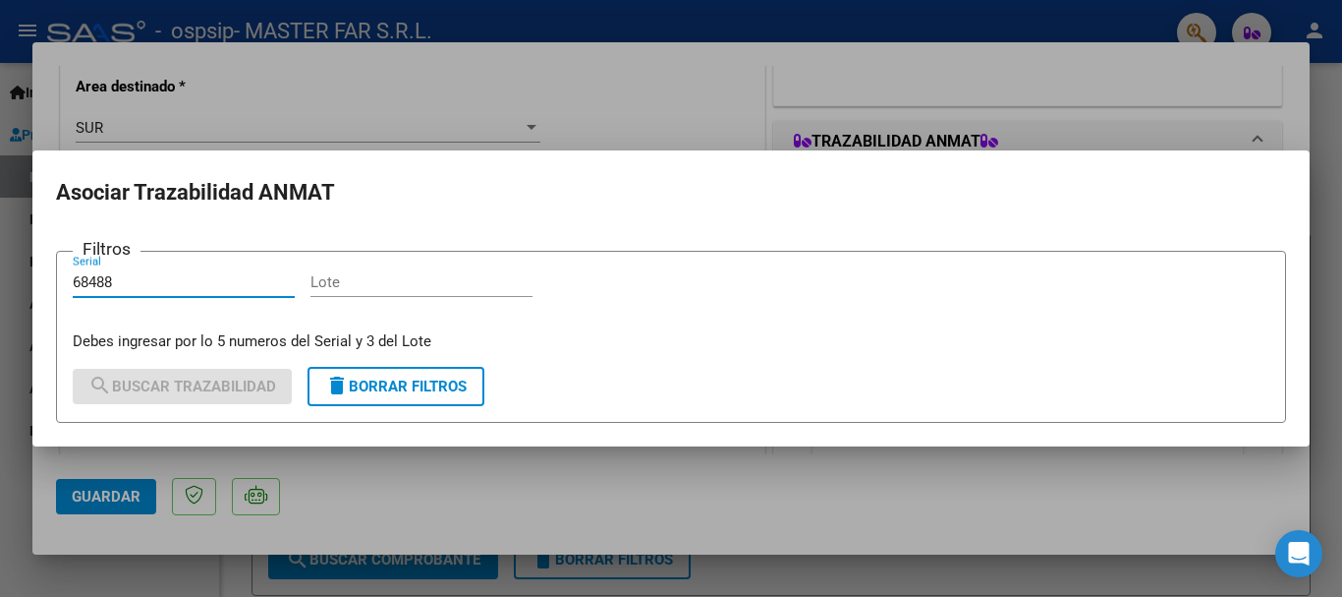
type input "68488"
click at [345, 278] on input "Lote" at bounding box center [422, 282] width 222 height 18
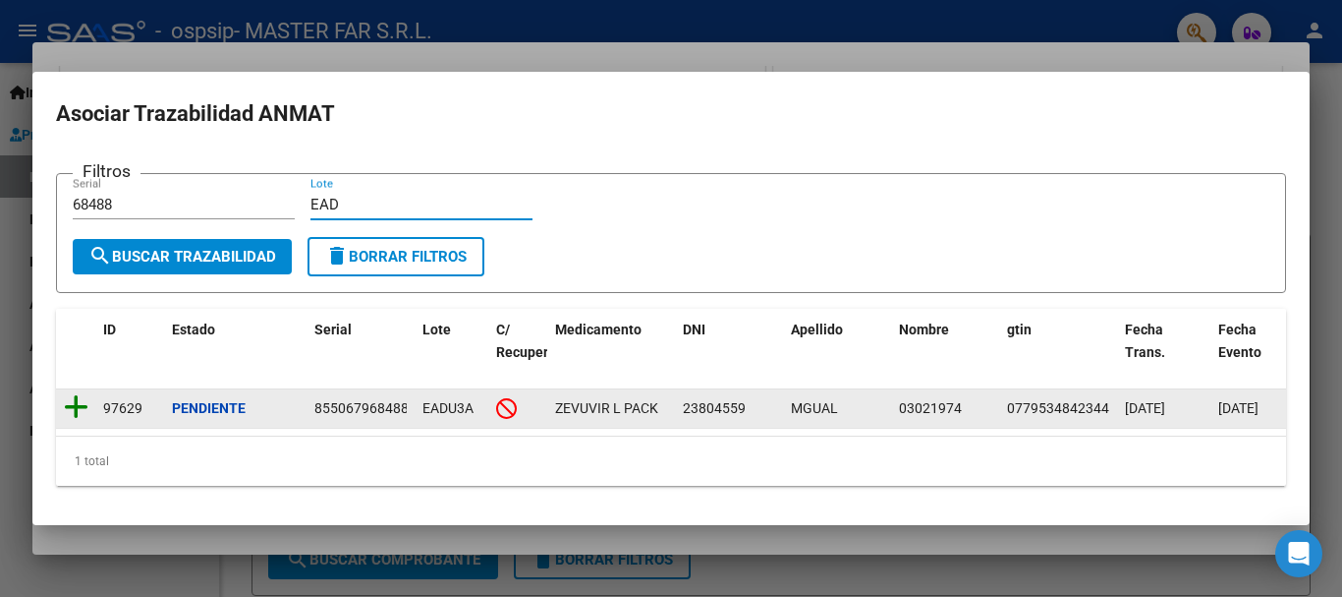
type input "EAD"
click at [78, 396] on icon at bounding box center [76, 407] width 25 height 28
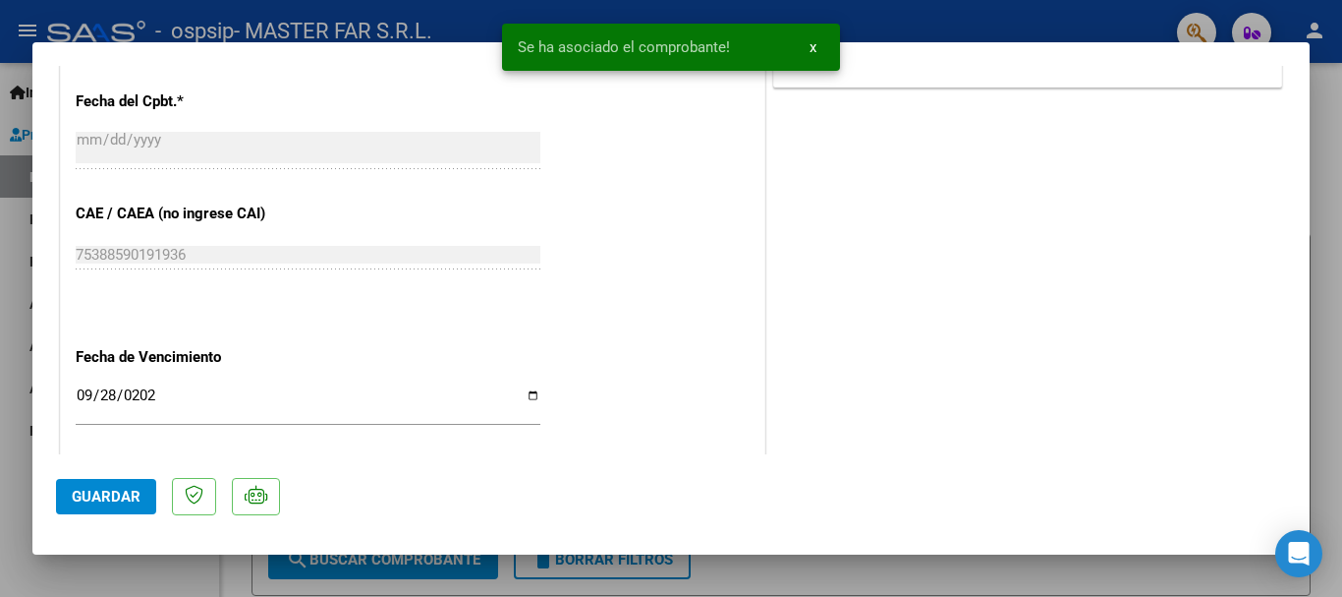
scroll to position [983, 0]
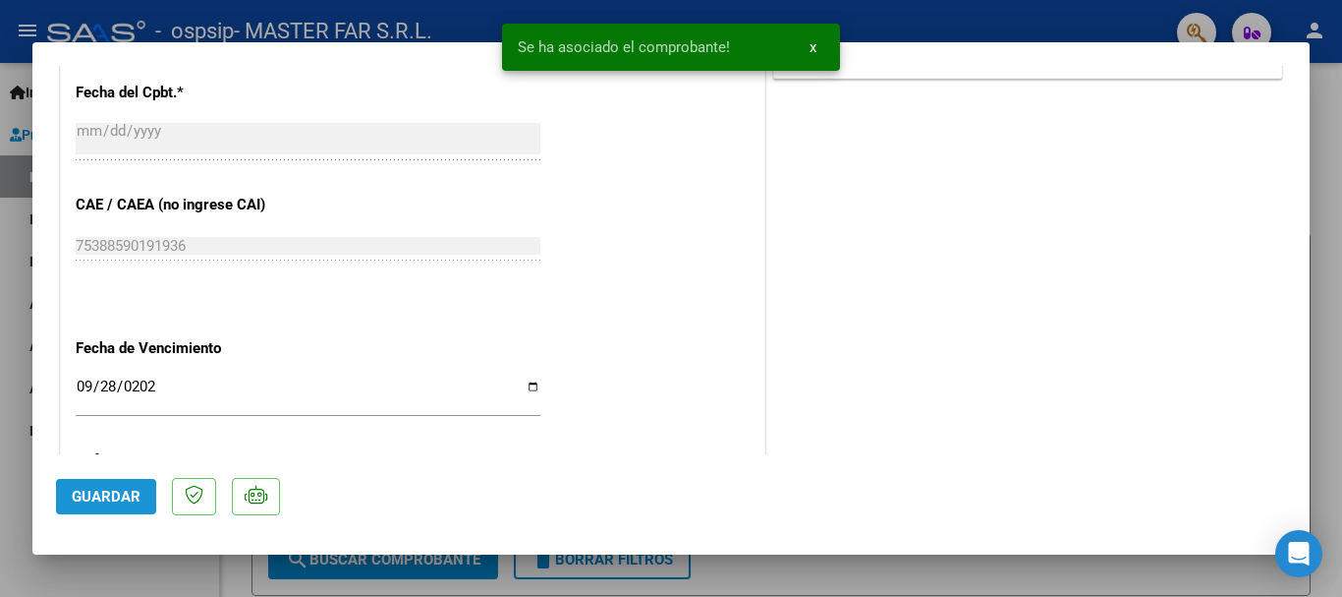
click at [105, 497] on span "Guardar" at bounding box center [106, 496] width 69 height 18
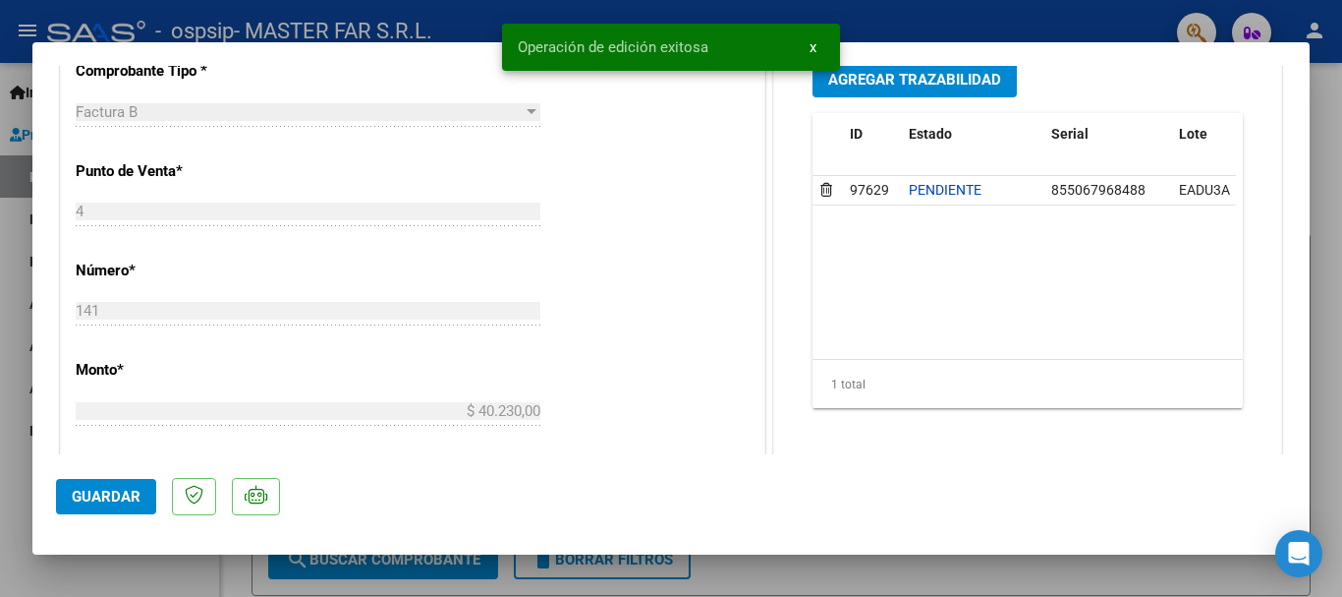
scroll to position [590, 0]
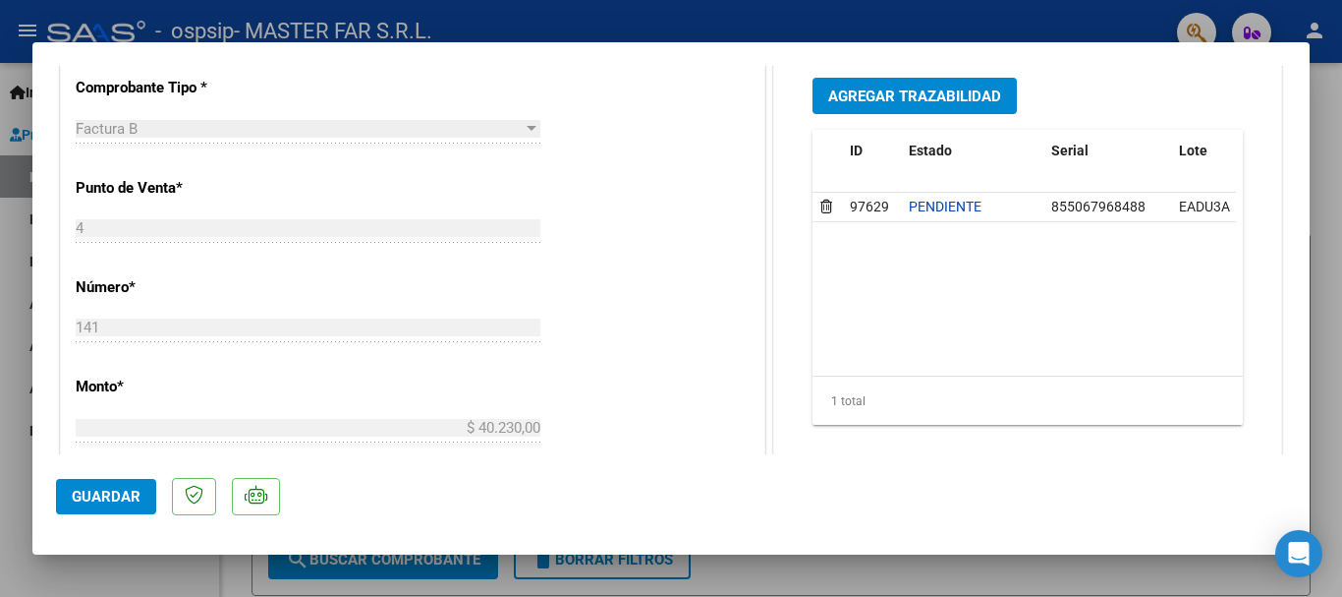
click at [107, 505] on button "Guardar" at bounding box center [106, 496] width 100 height 35
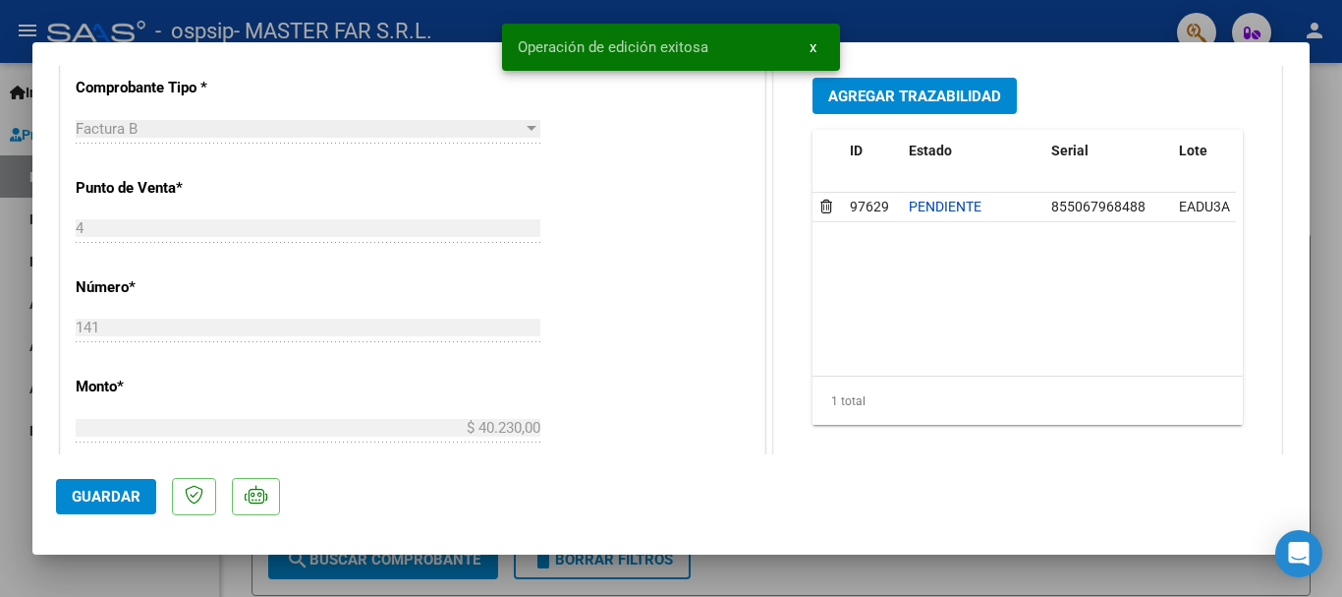
click at [1337, 145] on div at bounding box center [671, 298] width 1342 height 597
type input "$ 0,00"
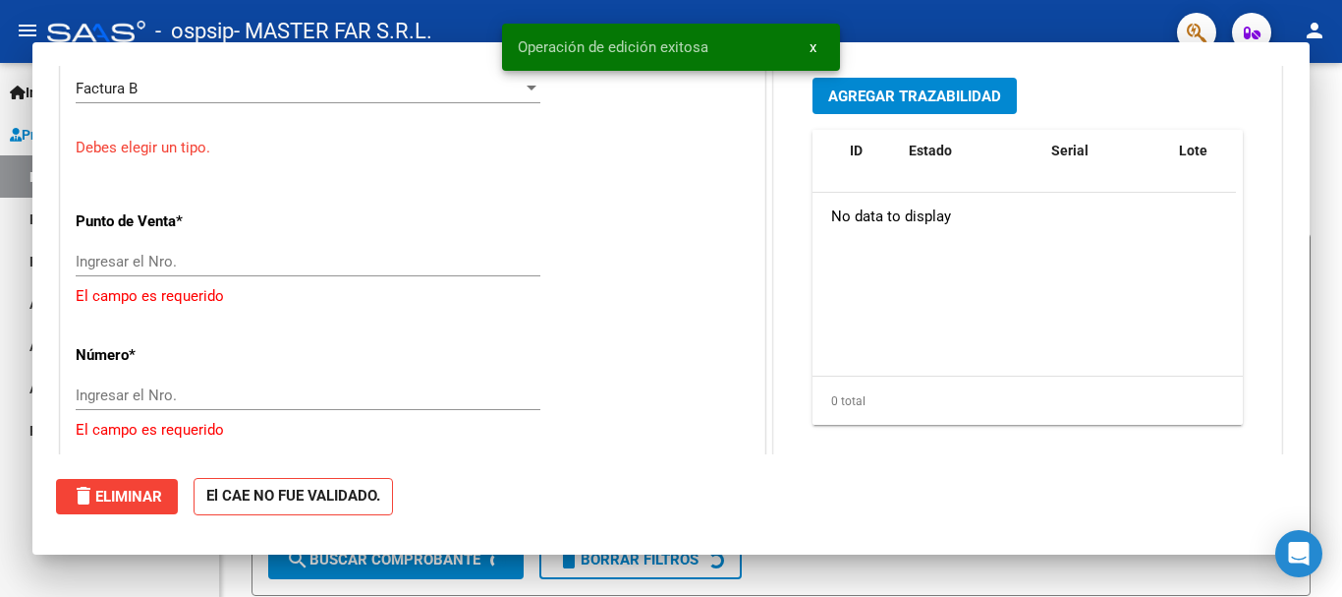
scroll to position [530, 0]
